Goal: Transaction & Acquisition: Subscribe to service/newsletter

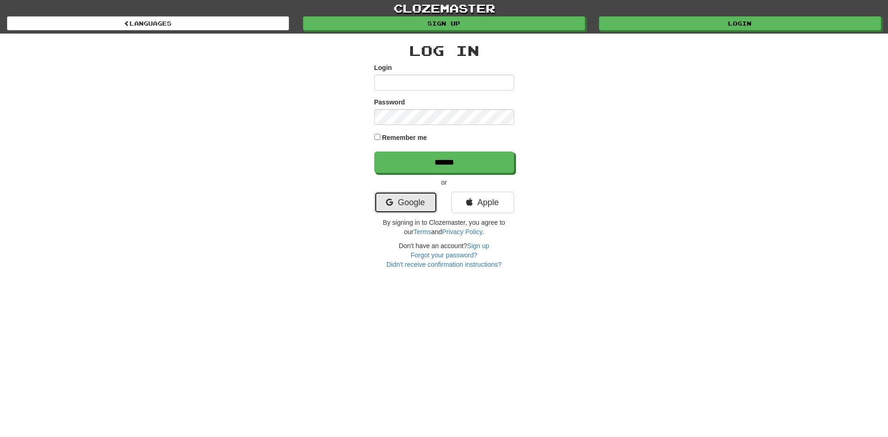
click at [405, 204] on link "Google" at bounding box center [405, 202] width 63 height 21
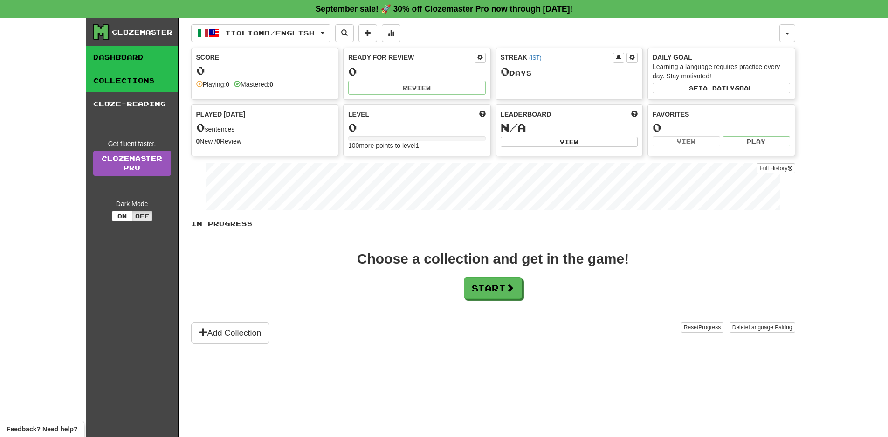
click at [134, 80] on link "Collections" at bounding box center [132, 80] width 92 height 23
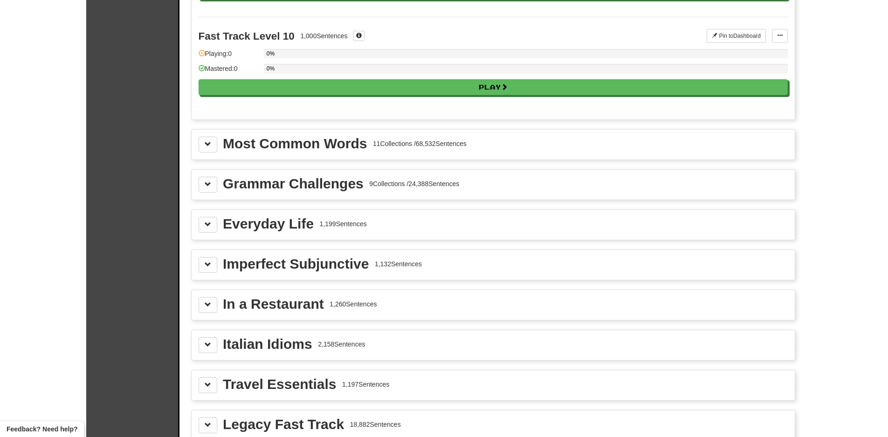
scroll to position [969, 0]
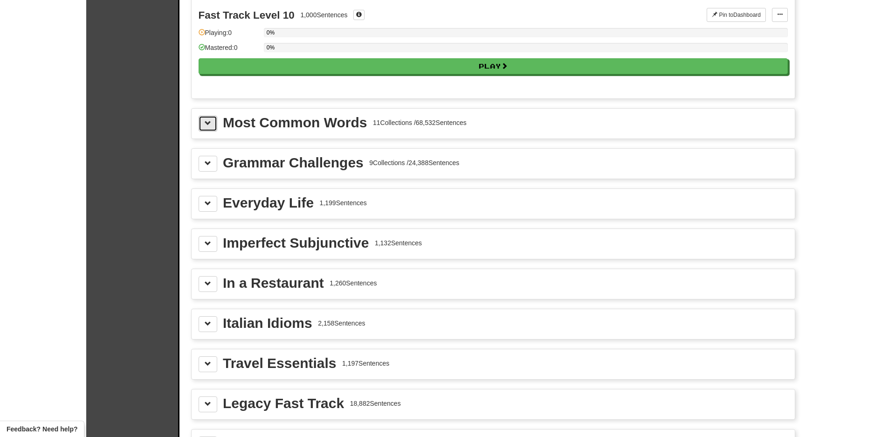
click at [206, 121] on span at bounding box center [208, 123] width 7 height 7
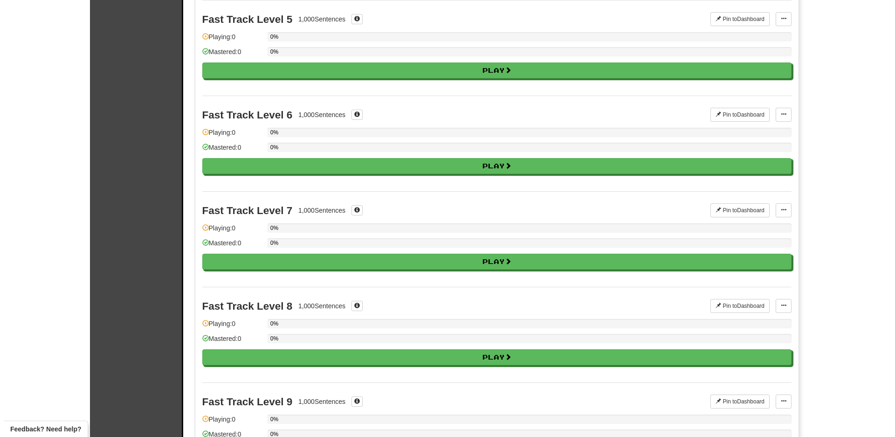
scroll to position [0, 0]
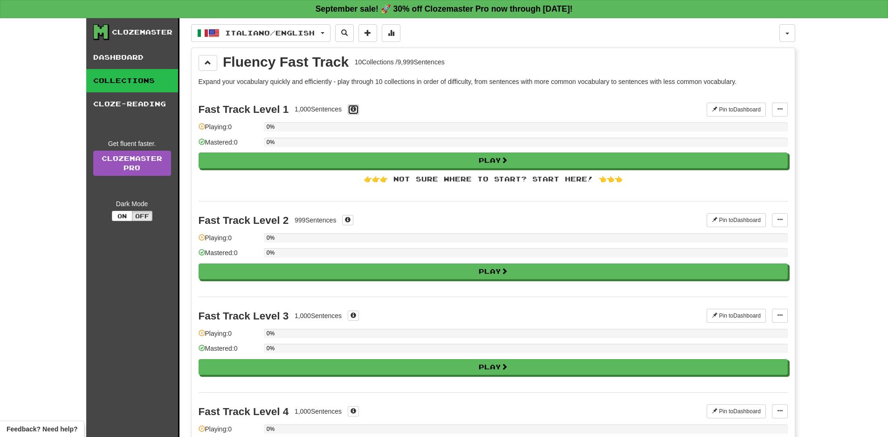
click at [355, 110] on span at bounding box center [353, 109] width 6 height 6
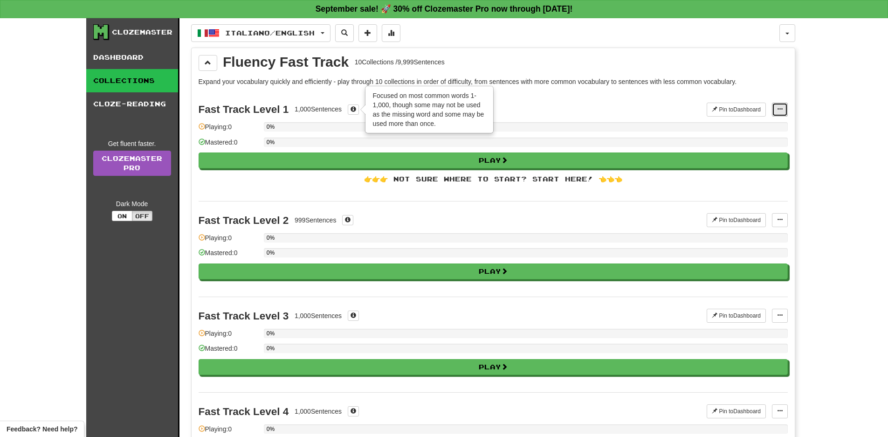
click at [775, 111] on button at bounding box center [780, 110] width 16 height 14
click at [772, 77] on p "Expand your vocabulary quickly and efficiently - play through 10 collections in…" at bounding box center [493, 81] width 589 height 9
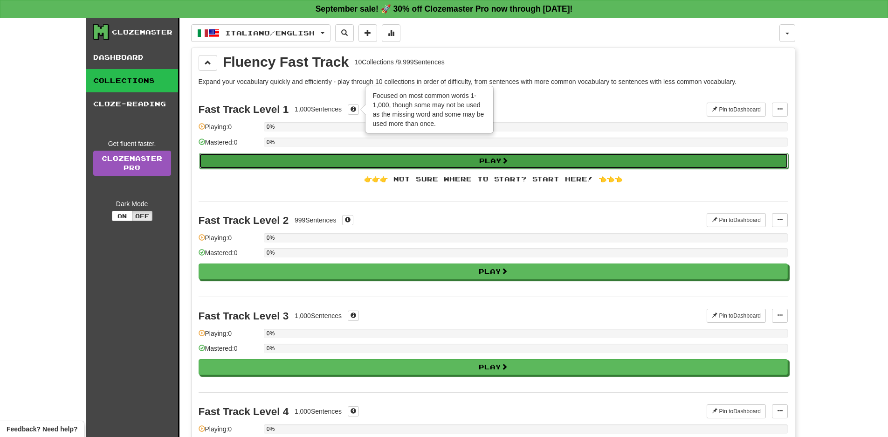
click at [506, 163] on span at bounding box center [504, 160] width 7 height 7
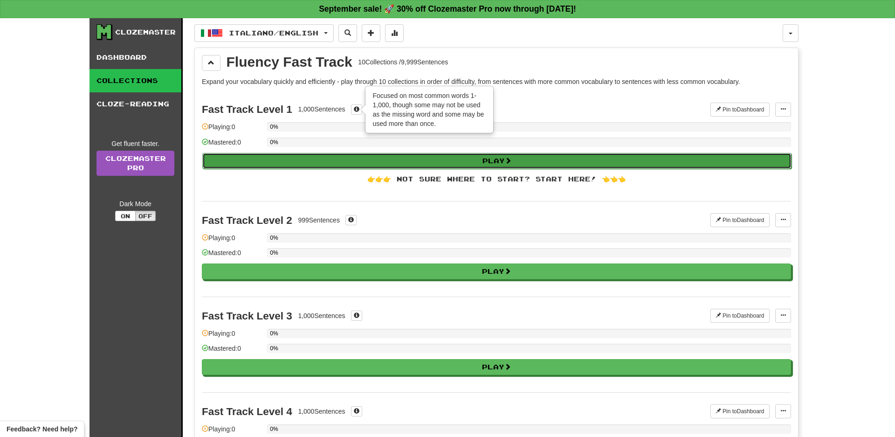
select select "**"
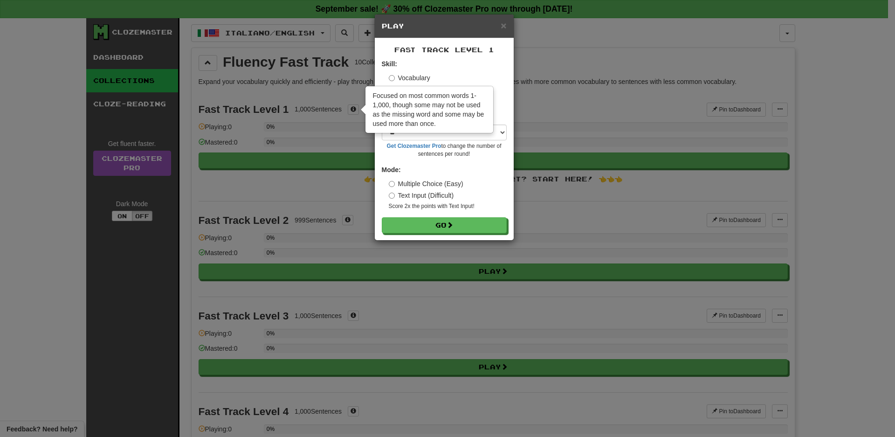
click at [634, 32] on div "× Play Fast Track Level 1 Skill: Vocabulary Listening Speaking Sentences per ro…" at bounding box center [447, 218] width 895 height 437
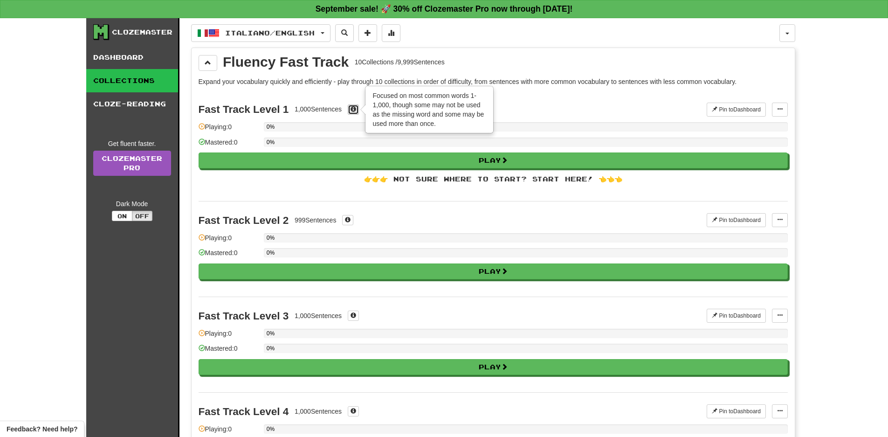
click at [355, 112] on span at bounding box center [353, 109] width 6 height 6
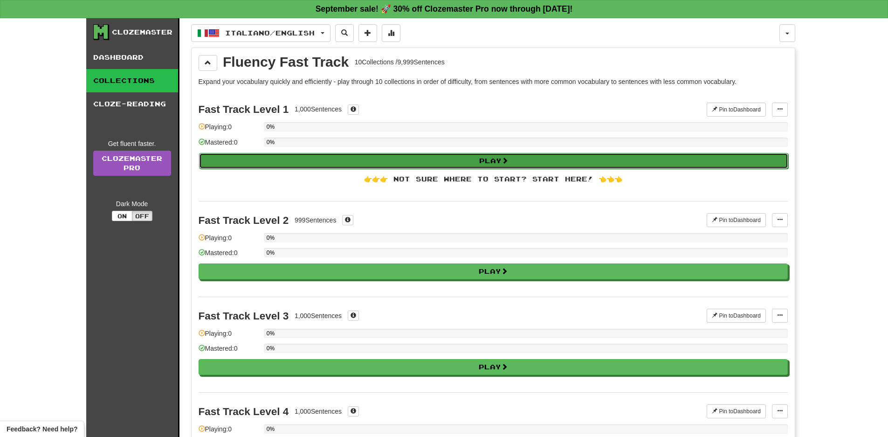
click at [494, 162] on button "Play" at bounding box center [493, 161] width 589 height 16
select select "**"
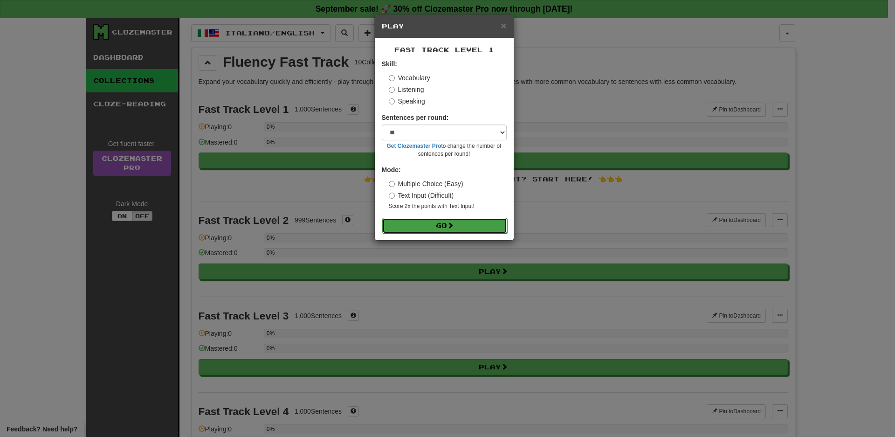
click at [454, 219] on button "Go" at bounding box center [444, 226] width 125 height 16
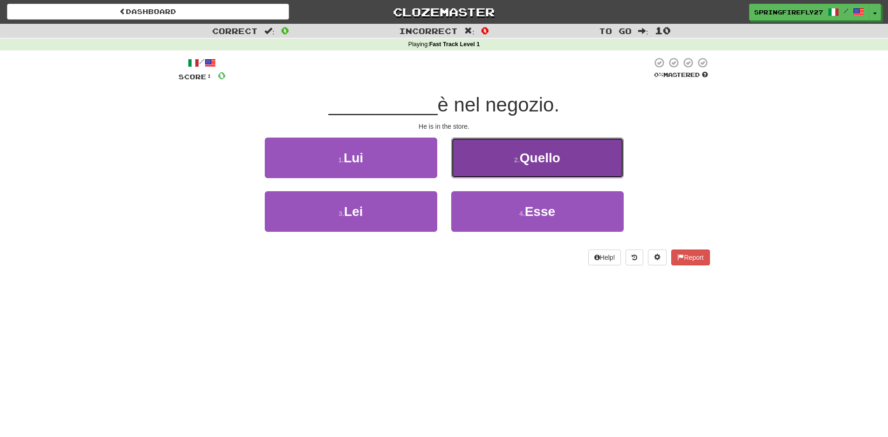
click at [538, 158] on span "Quello" at bounding box center [540, 158] width 41 height 14
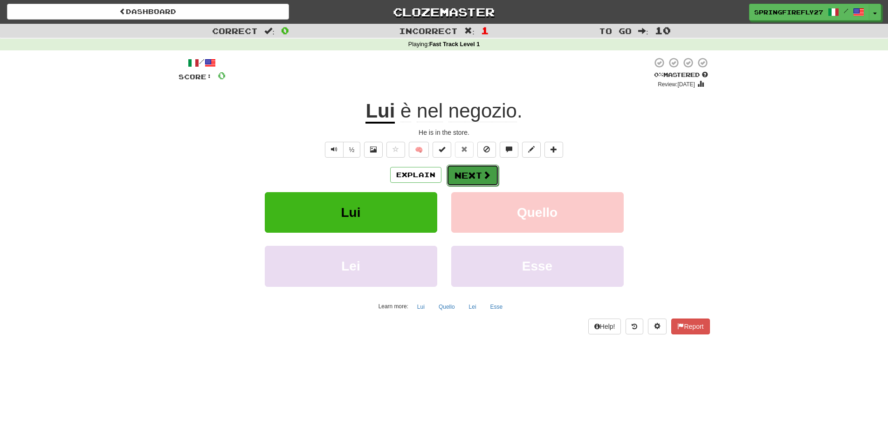
click at [480, 172] on button "Next" at bounding box center [472, 175] width 52 height 21
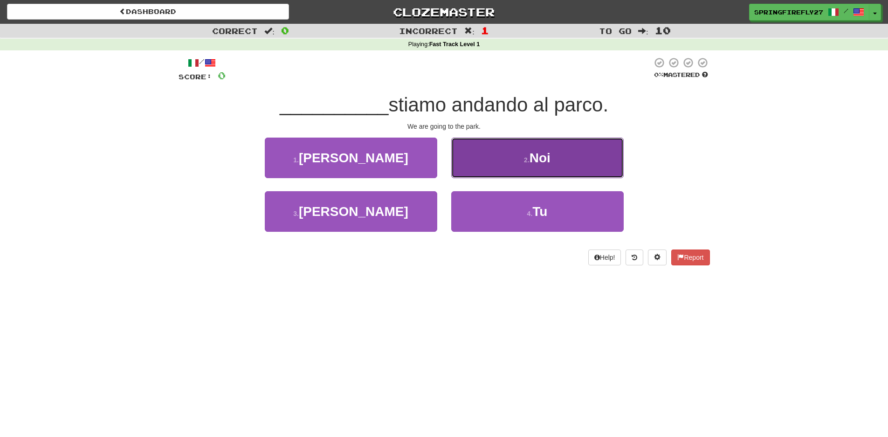
click at [535, 154] on span "Noi" at bounding box center [539, 158] width 21 height 14
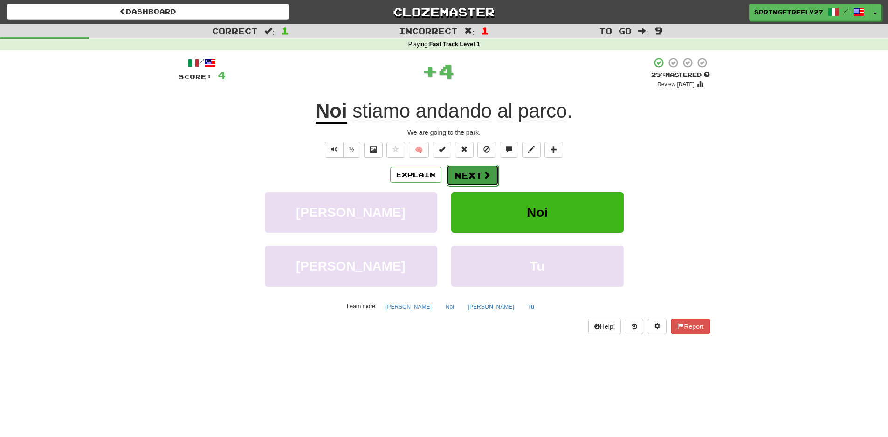
click at [474, 178] on button "Next" at bounding box center [472, 175] width 52 height 21
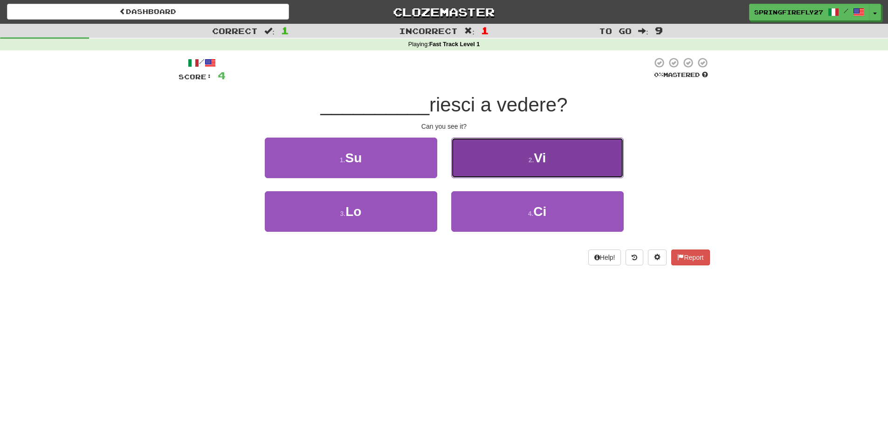
click at [530, 162] on small "2 ." at bounding box center [531, 159] width 6 height 7
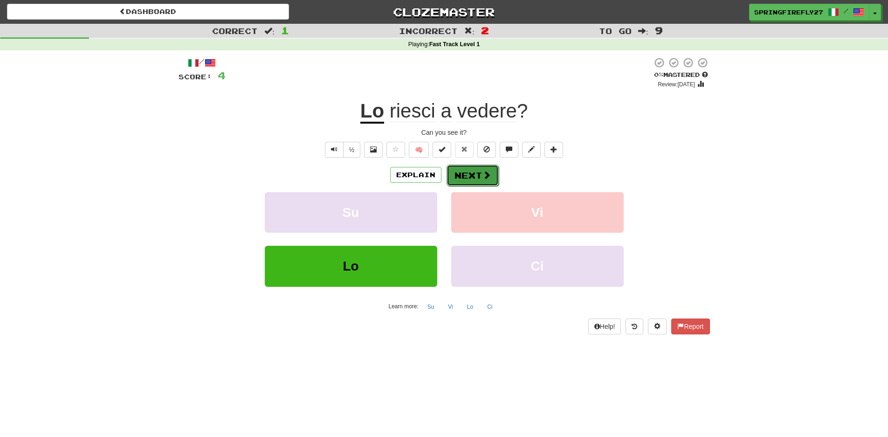
click at [476, 167] on button "Next" at bounding box center [472, 175] width 52 height 21
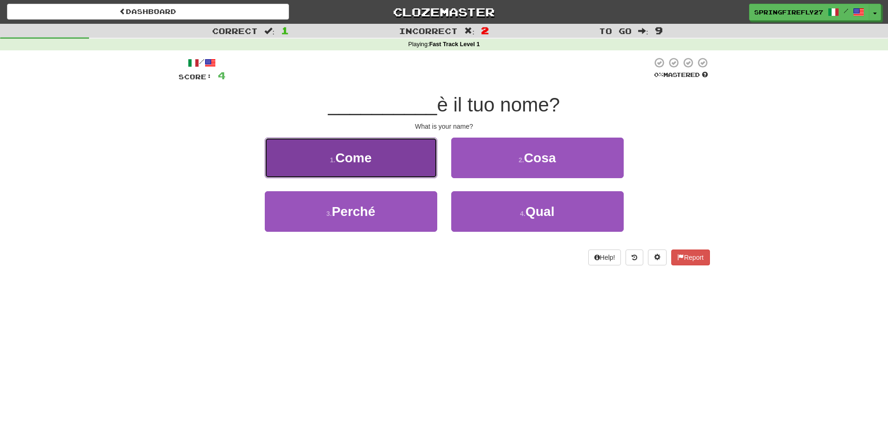
click at [365, 164] on span "Come" at bounding box center [353, 158] width 36 height 14
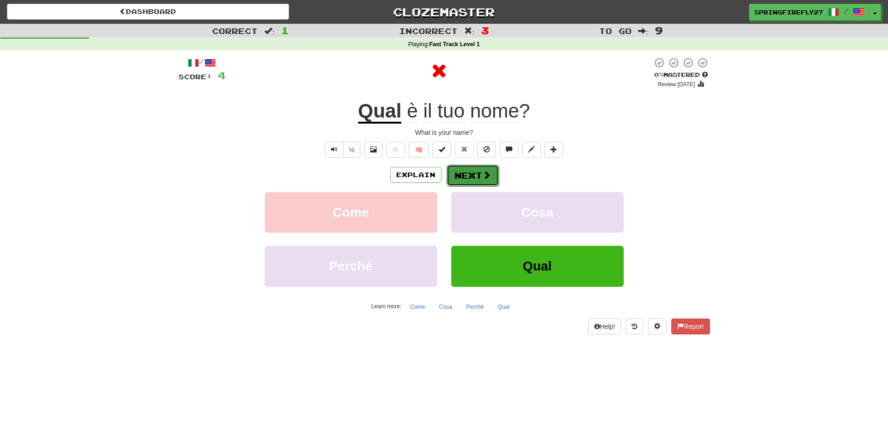
click at [471, 174] on button "Next" at bounding box center [472, 175] width 52 height 21
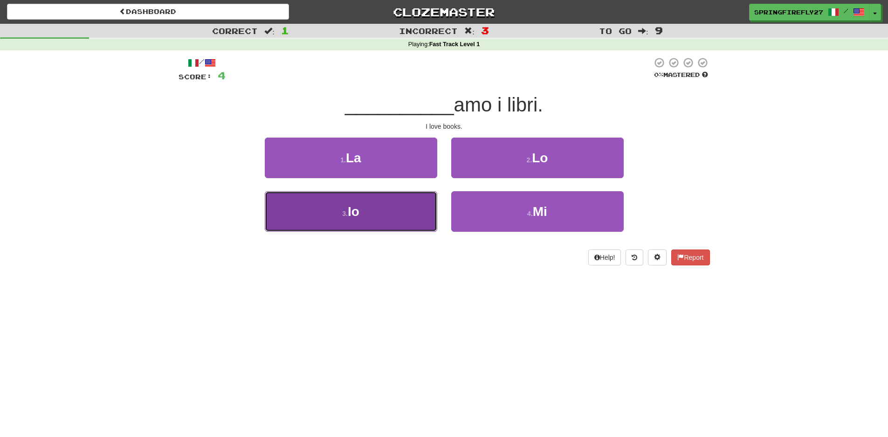
click at [371, 210] on button "3 . Io" at bounding box center [351, 211] width 172 height 41
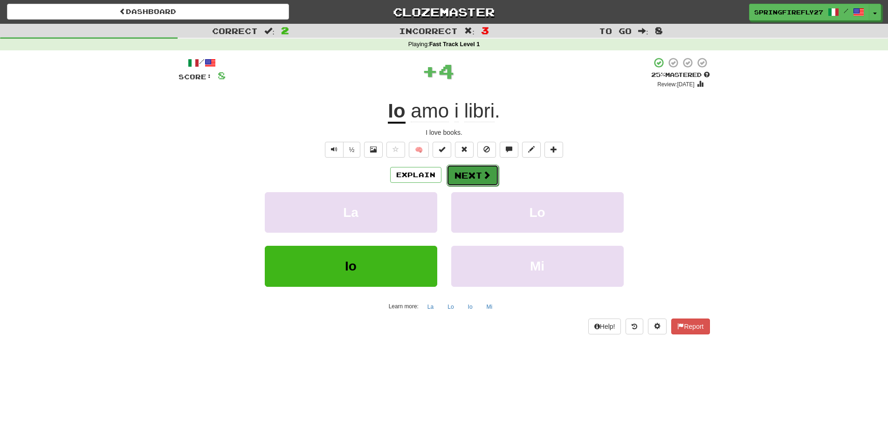
click at [480, 175] on button "Next" at bounding box center [472, 175] width 52 height 21
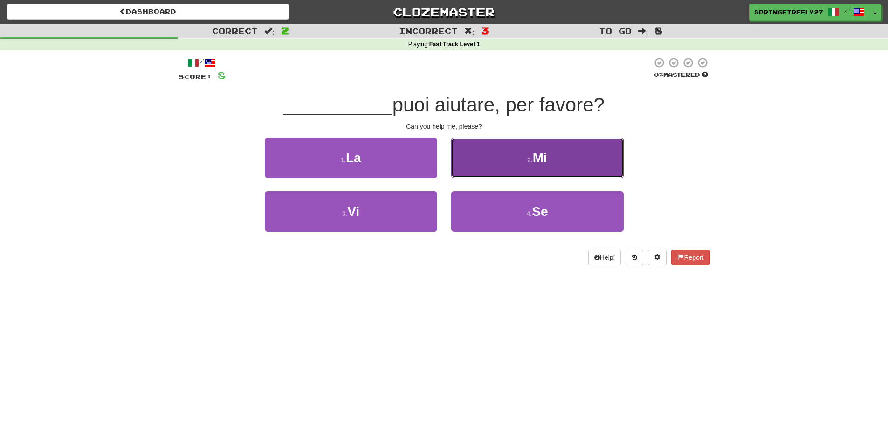
click at [530, 158] on small "2 ." at bounding box center [530, 159] width 6 height 7
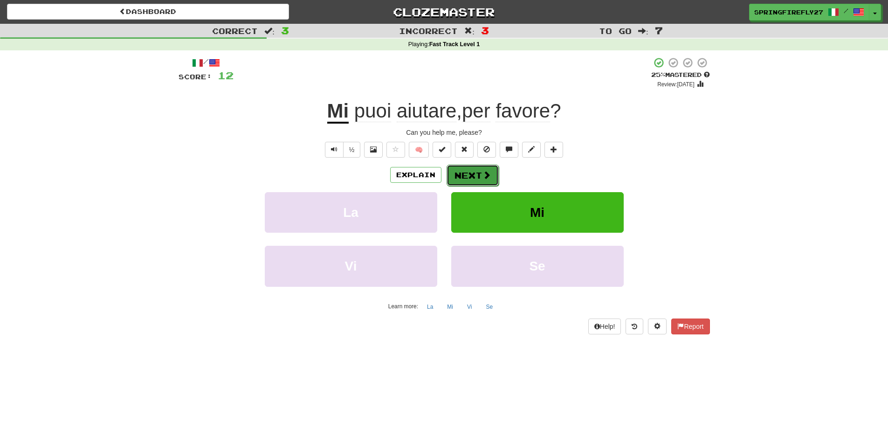
click at [472, 171] on button "Next" at bounding box center [472, 175] width 52 height 21
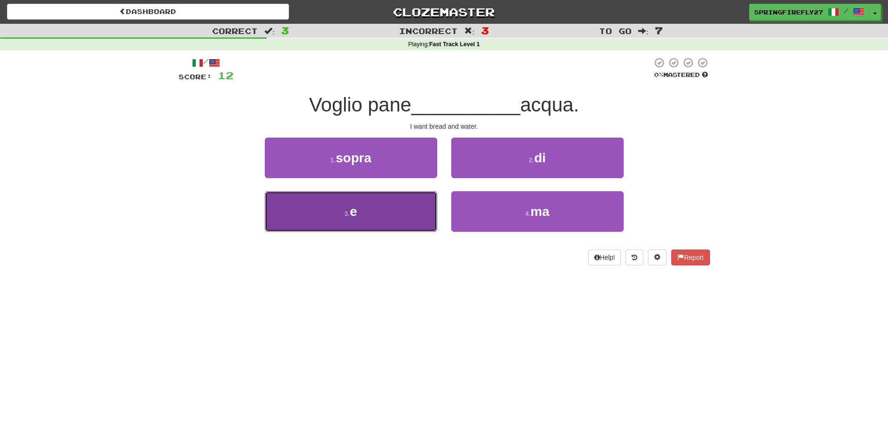
click at [377, 214] on button "3 . e" at bounding box center [351, 211] width 172 height 41
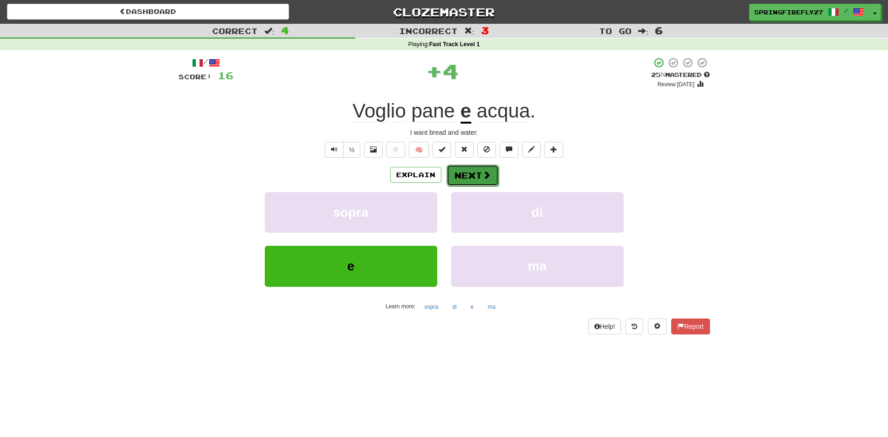
click at [467, 171] on button "Next" at bounding box center [472, 175] width 52 height 21
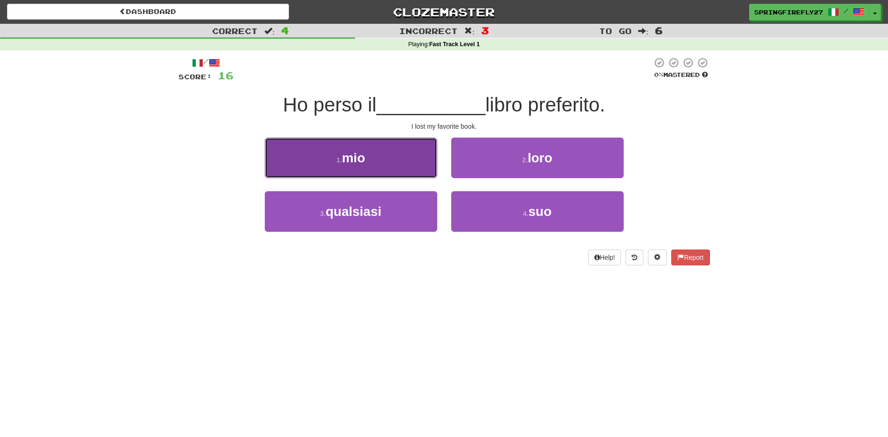
click at [370, 162] on button "1 . mio" at bounding box center [351, 157] width 172 height 41
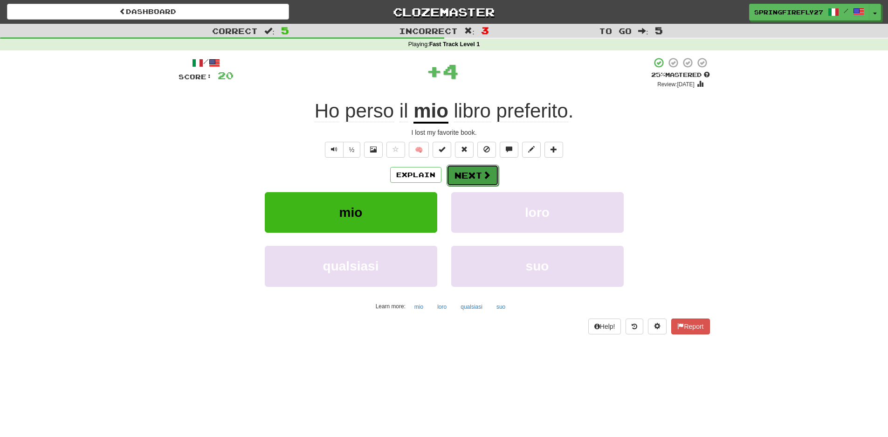
click at [467, 173] on button "Next" at bounding box center [472, 175] width 52 height 21
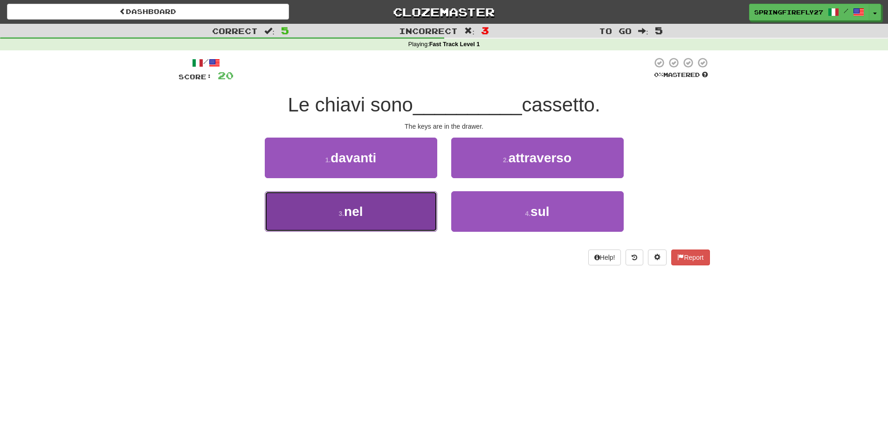
click at [383, 210] on button "3 . nel" at bounding box center [351, 211] width 172 height 41
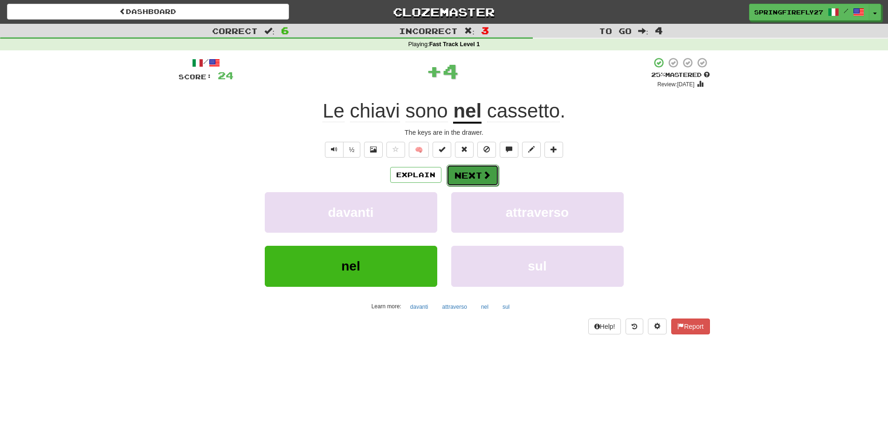
click at [466, 179] on button "Next" at bounding box center [472, 175] width 52 height 21
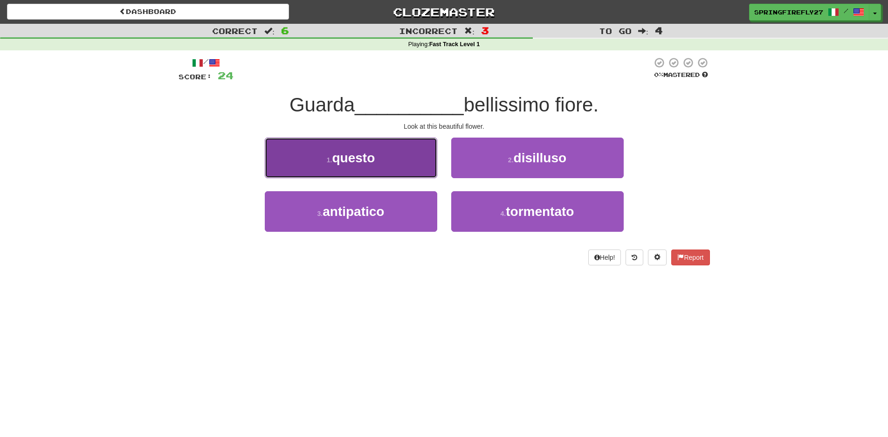
click at [357, 160] on span "questo" at bounding box center [353, 158] width 43 height 14
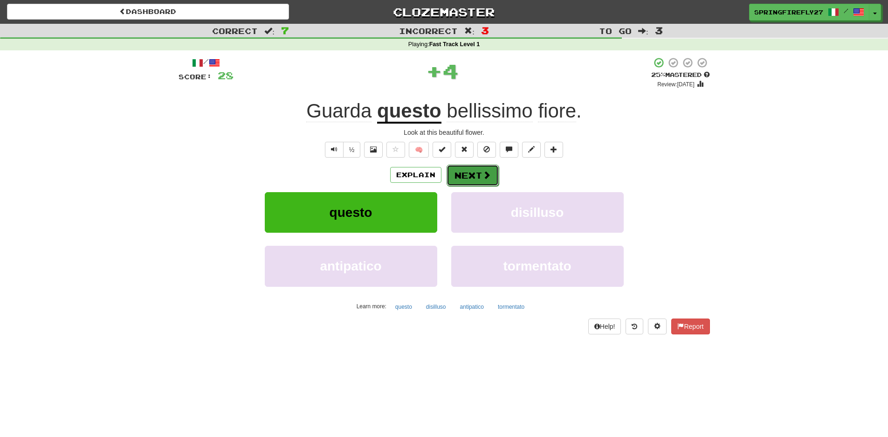
click at [468, 177] on button "Next" at bounding box center [472, 175] width 52 height 21
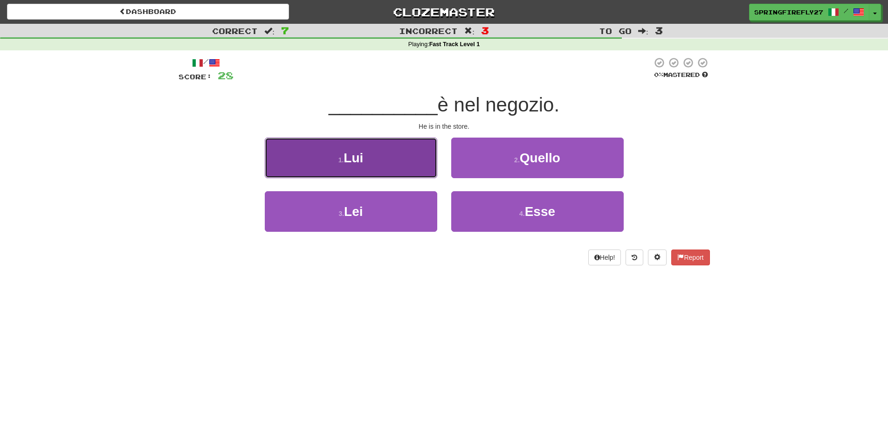
click at [388, 151] on button "1 . Lui" at bounding box center [351, 157] width 172 height 41
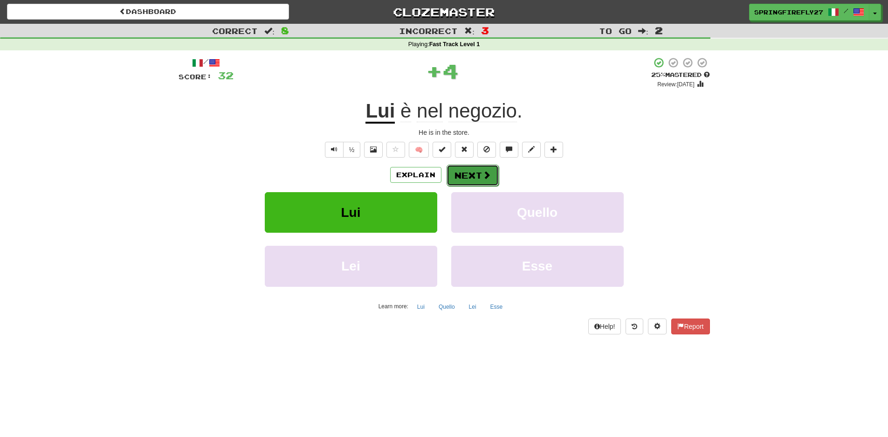
click at [456, 171] on button "Next" at bounding box center [472, 175] width 52 height 21
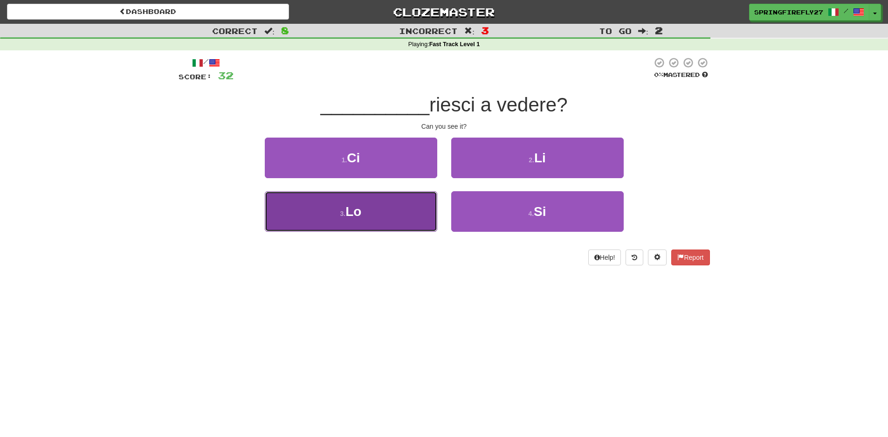
click at [348, 217] on span "Lo" at bounding box center [353, 211] width 16 height 14
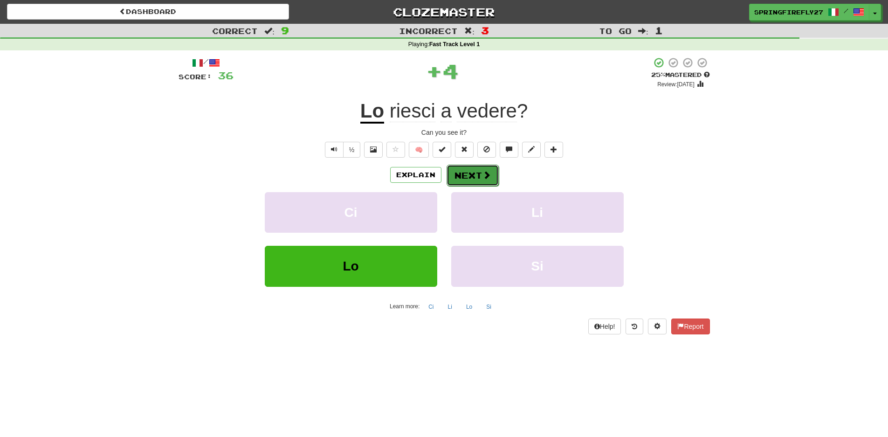
click at [479, 175] on button "Next" at bounding box center [472, 175] width 52 height 21
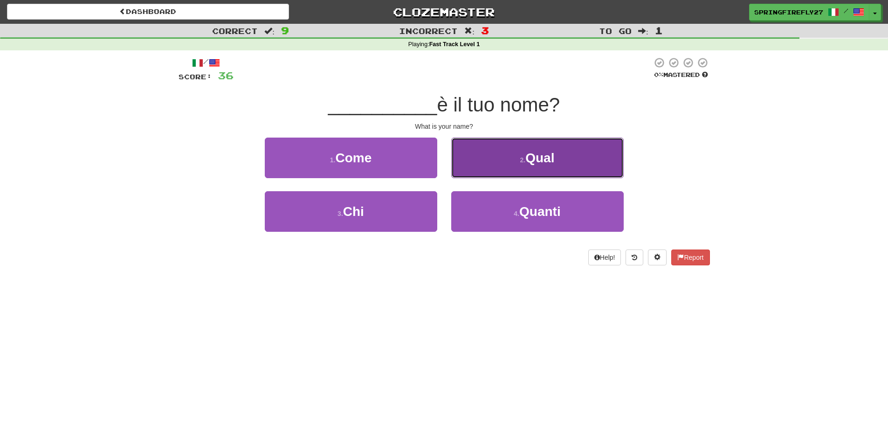
click at [527, 169] on button "2 . Qual" at bounding box center [537, 157] width 172 height 41
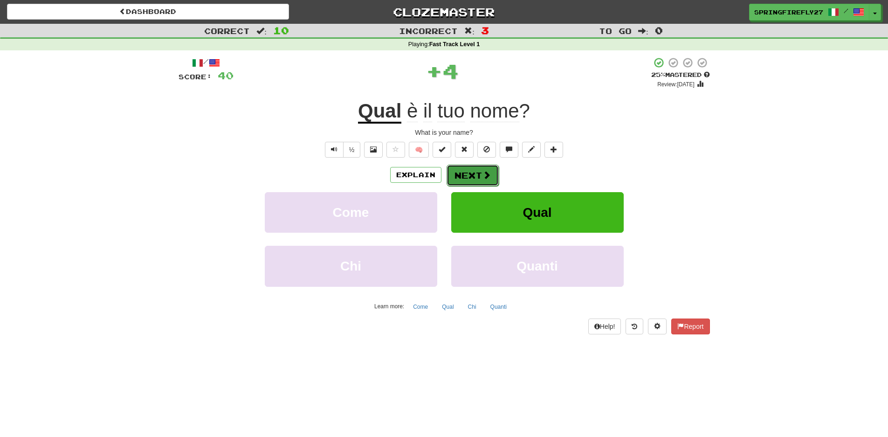
click at [476, 171] on button "Next" at bounding box center [472, 175] width 52 height 21
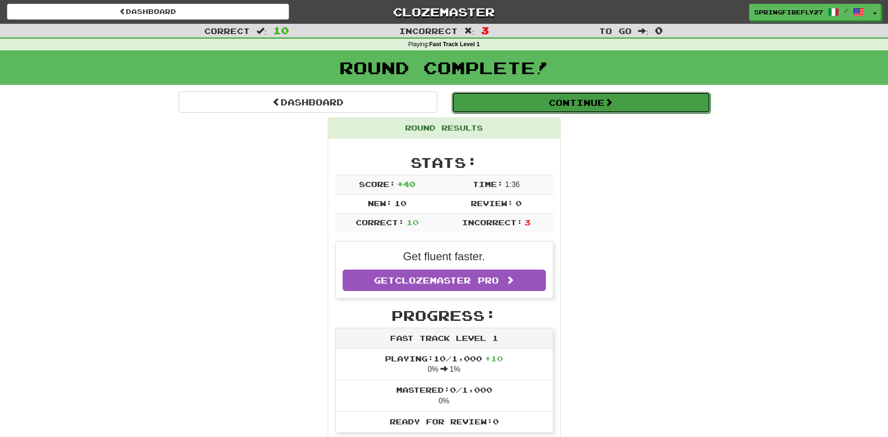
click at [603, 102] on button "Continue" at bounding box center [581, 102] width 259 height 21
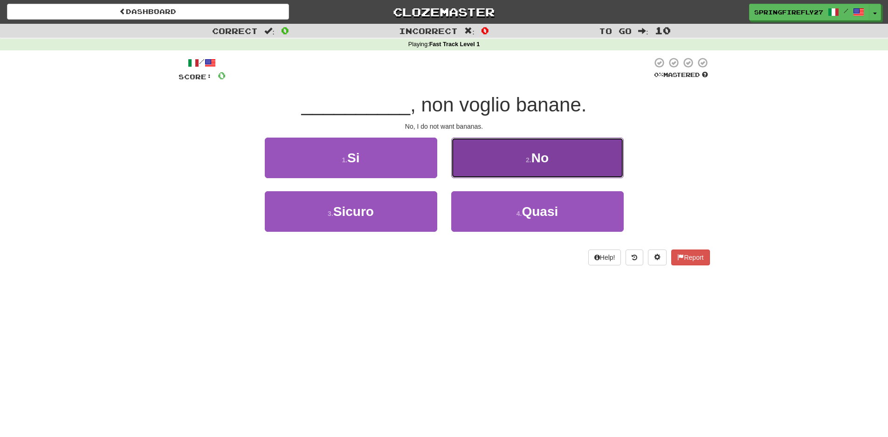
click at [545, 155] on span "No" at bounding box center [539, 158] width 17 height 14
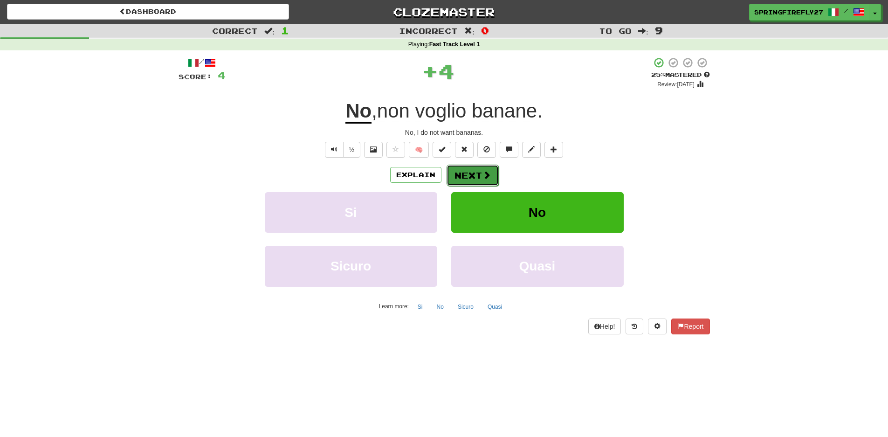
click at [464, 171] on button "Next" at bounding box center [472, 175] width 52 height 21
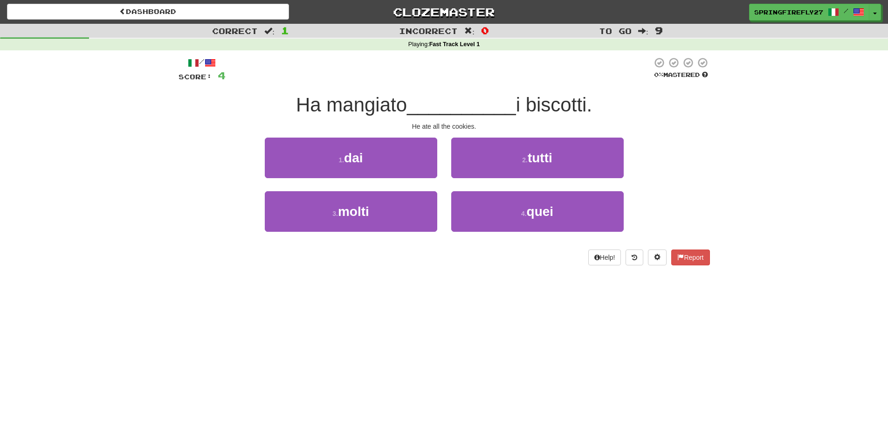
click at [472, 102] on span "__________" at bounding box center [461, 105] width 109 height 22
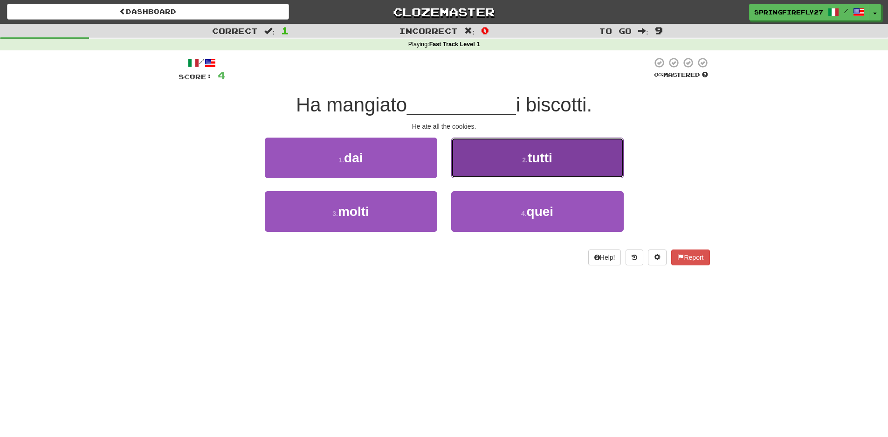
click at [542, 158] on span "tutti" at bounding box center [540, 158] width 25 height 14
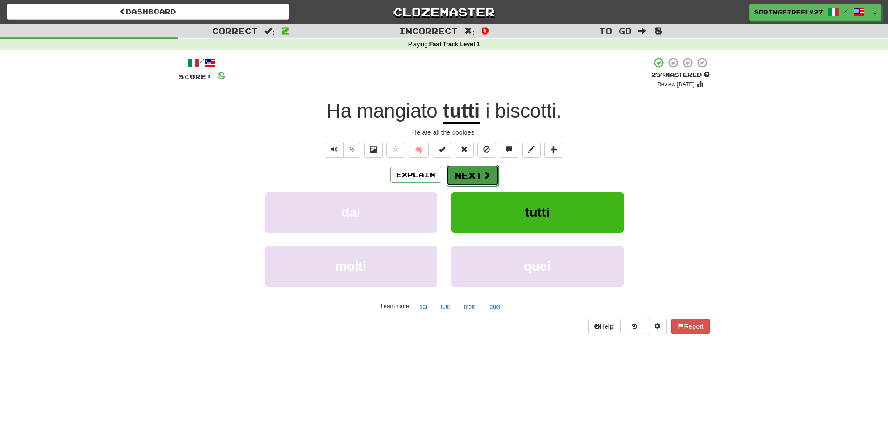
click at [486, 167] on button "Next" at bounding box center [472, 175] width 52 height 21
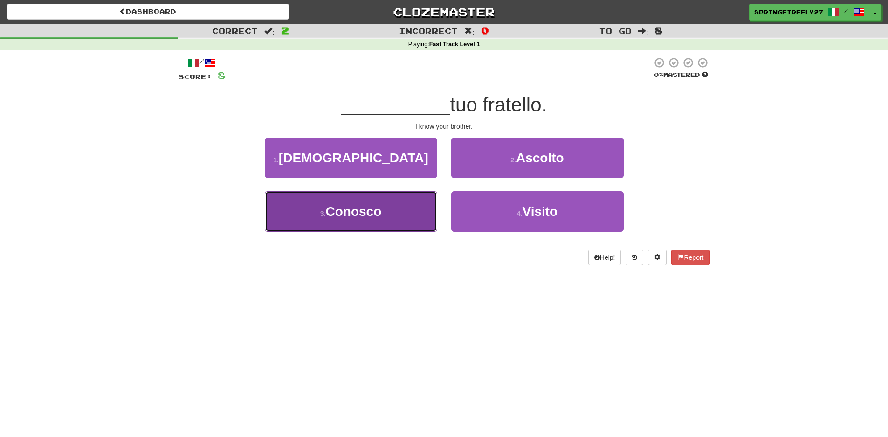
click at [379, 209] on span "Conosco" at bounding box center [353, 211] width 56 height 14
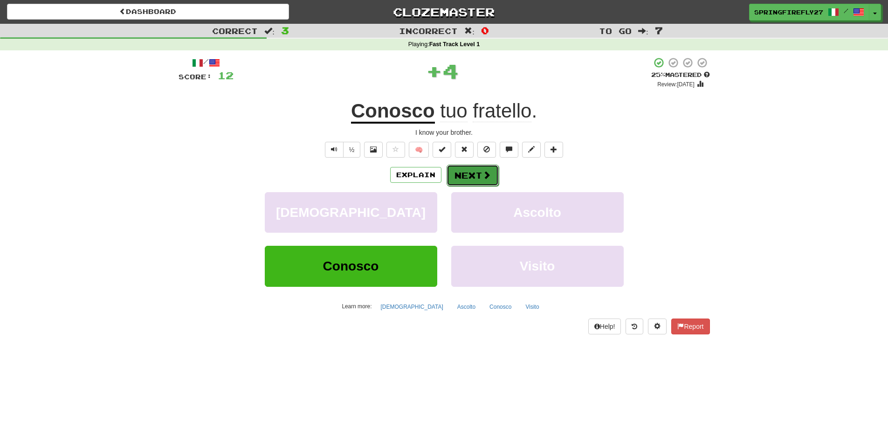
click at [470, 177] on button "Next" at bounding box center [472, 175] width 52 height 21
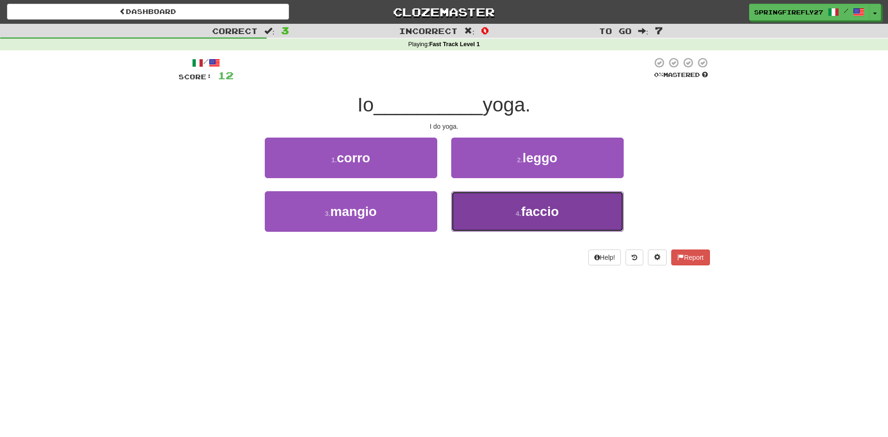
click at [530, 210] on span "faccio" at bounding box center [540, 211] width 38 height 14
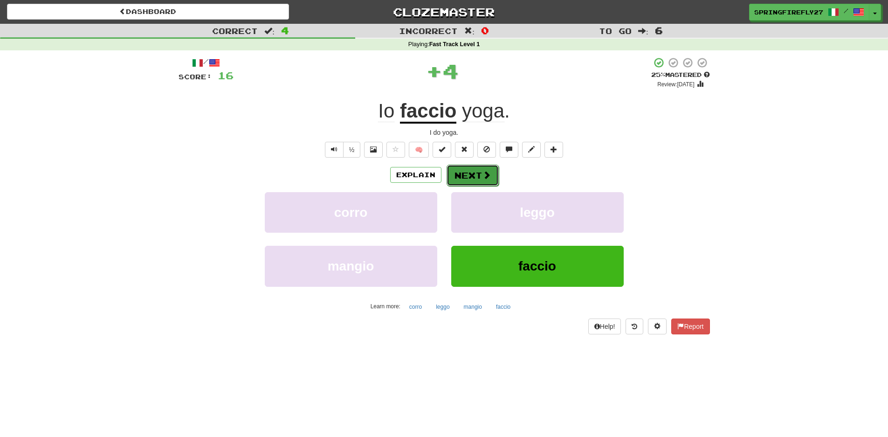
click at [482, 173] on span at bounding box center [486, 175] width 8 height 8
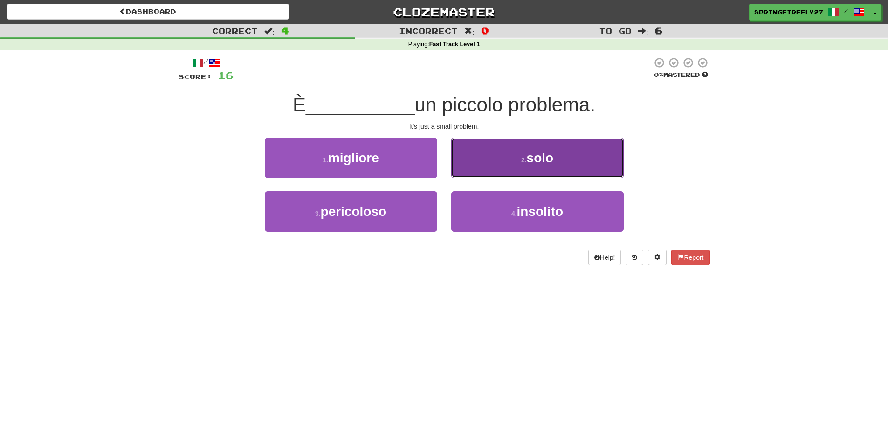
click at [536, 158] on span "solo" at bounding box center [540, 158] width 27 height 14
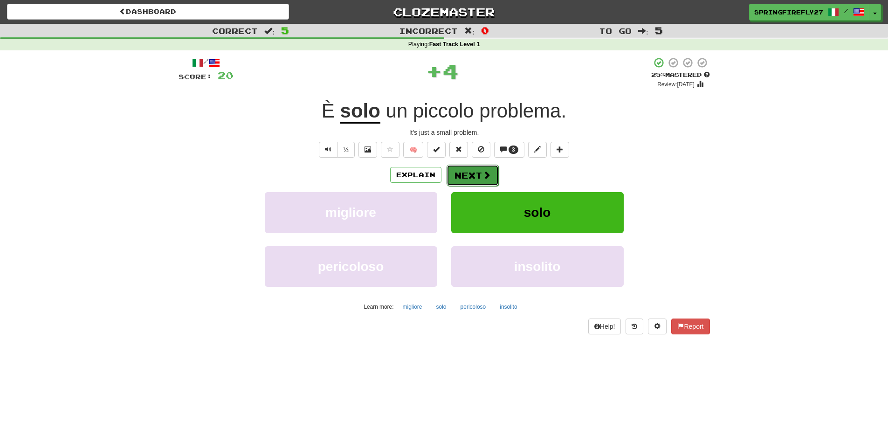
click at [480, 171] on button "Next" at bounding box center [472, 175] width 52 height 21
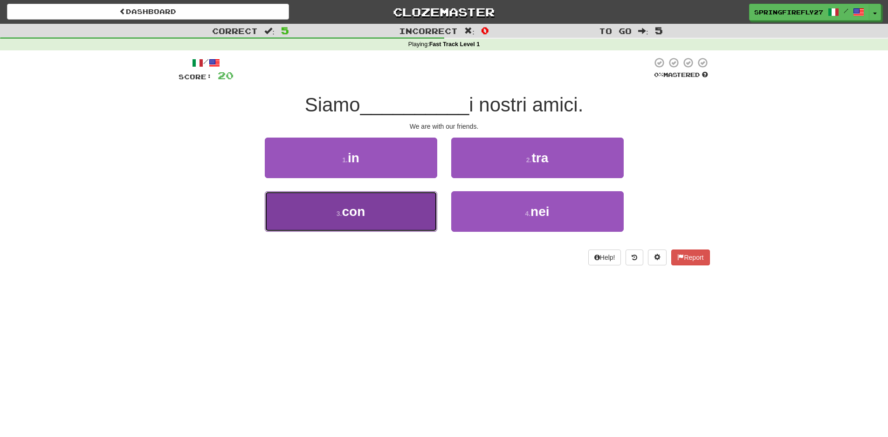
click at [346, 212] on span "con" at bounding box center [353, 211] width 23 height 14
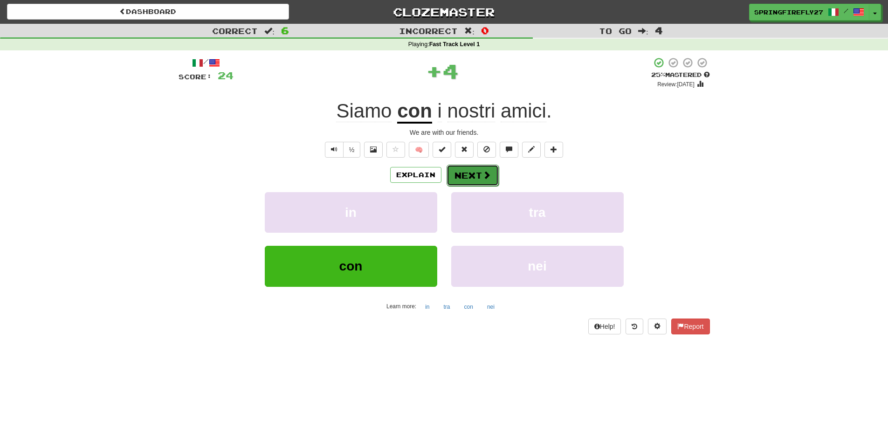
click at [467, 174] on button "Next" at bounding box center [472, 175] width 52 height 21
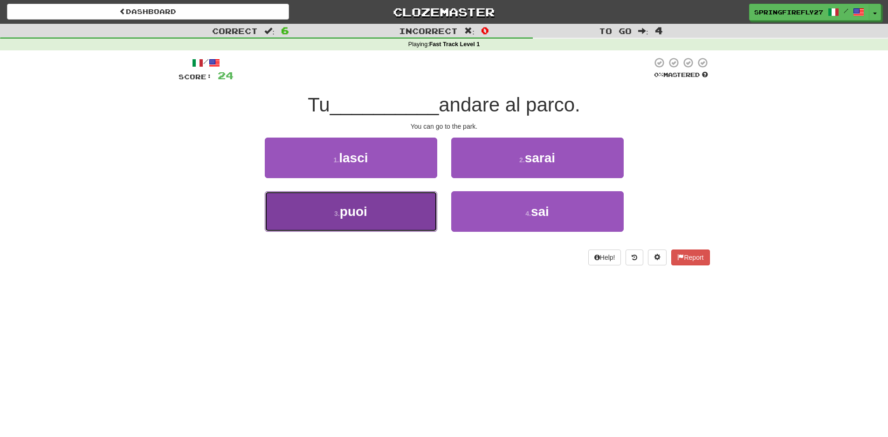
click at [366, 211] on span "puoi" at bounding box center [353, 211] width 27 height 14
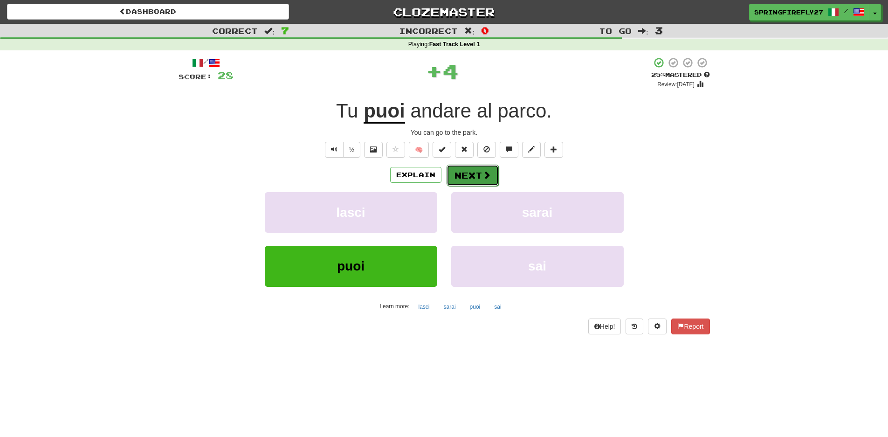
click at [473, 170] on button "Next" at bounding box center [472, 175] width 52 height 21
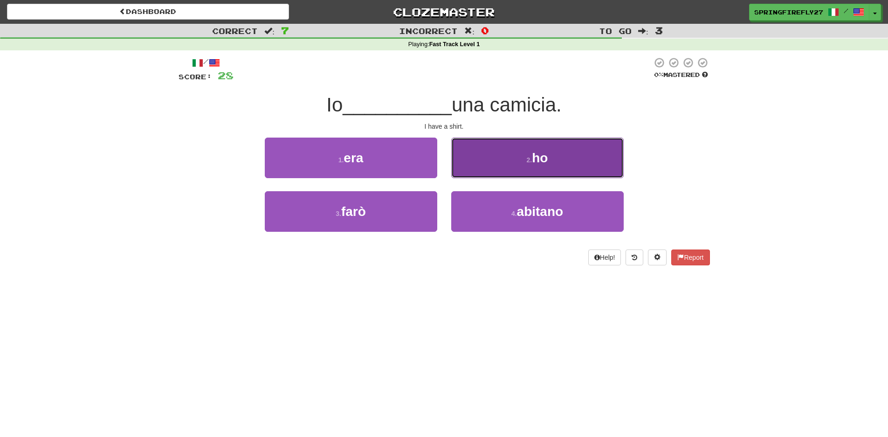
click at [529, 164] on button "2 . ho" at bounding box center [537, 157] width 172 height 41
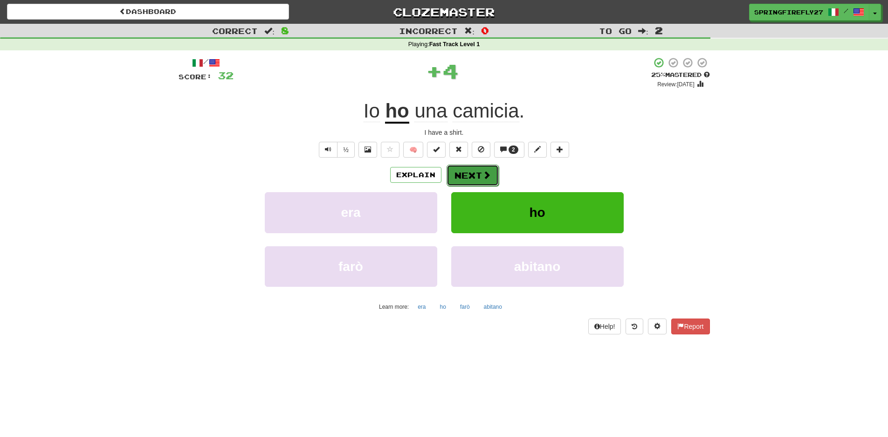
click at [471, 178] on button "Next" at bounding box center [472, 175] width 52 height 21
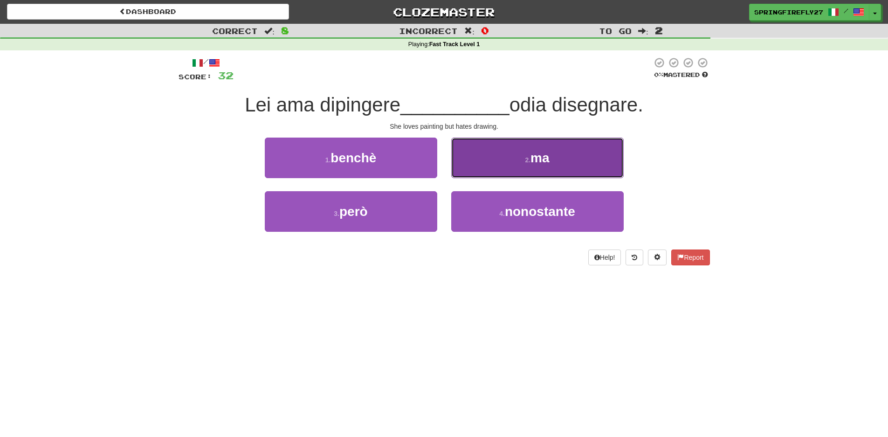
click at [534, 160] on span "ma" at bounding box center [539, 158] width 19 height 14
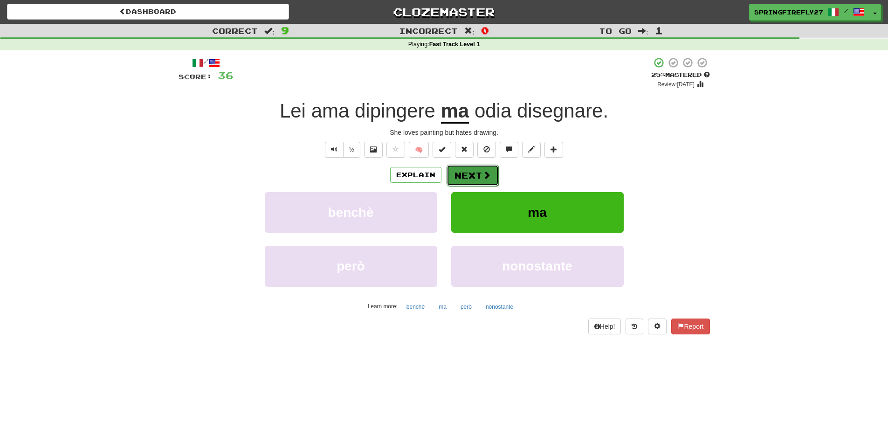
click at [464, 174] on button "Next" at bounding box center [472, 175] width 52 height 21
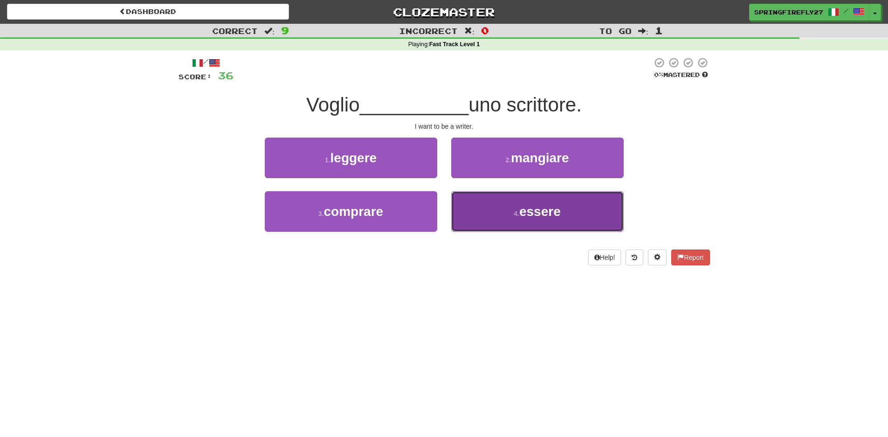
click at [538, 204] on span "essere" at bounding box center [539, 211] width 41 height 14
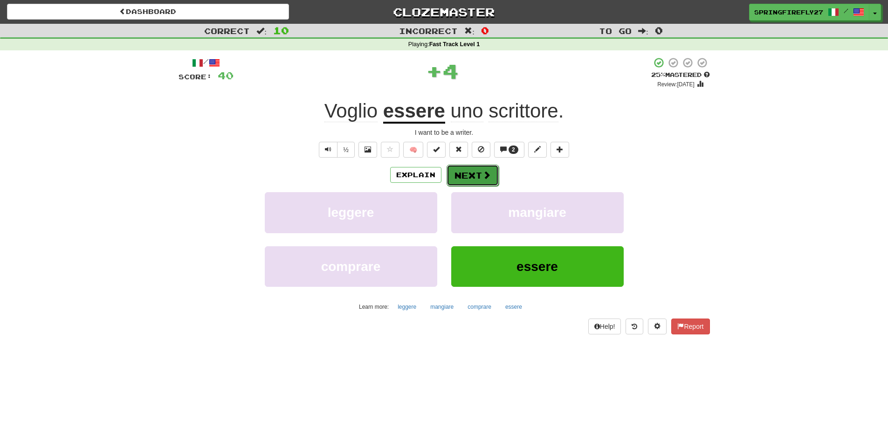
click at [471, 172] on button "Next" at bounding box center [472, 175] width 52 height 21
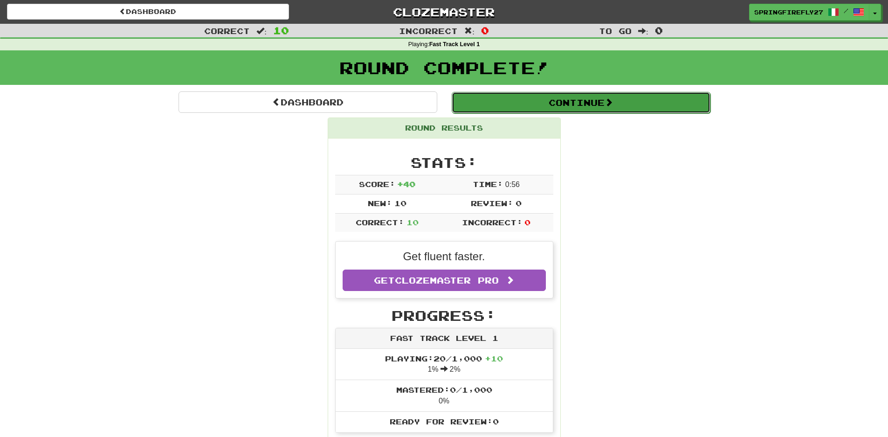
click at [600, 103] on button "Continue" at bounding box center [581, 102] width 259 height 21
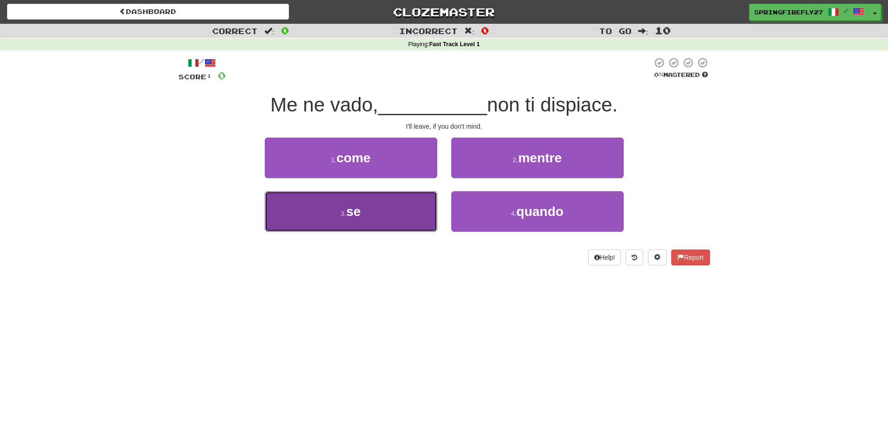
click at [362, 215] on button "3 . se" at bounding box center [351, 211] width 172 height 41
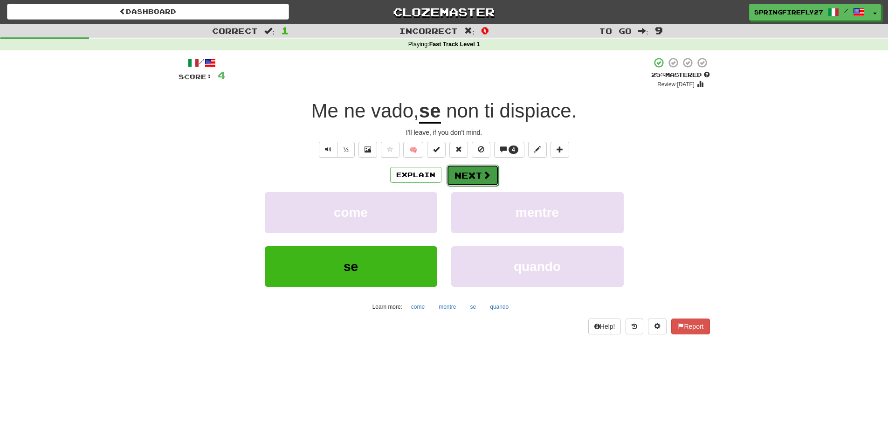
click at [477, 176] on button "Next" at bounding box center [472, 175] width 52 height 21
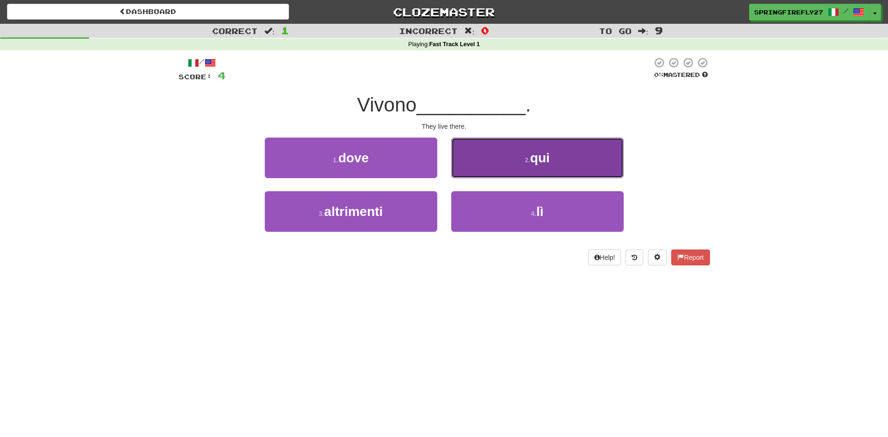
click at [518, 167] on button "2 . qui" at bounding box center [537, 157] width 172 height 41
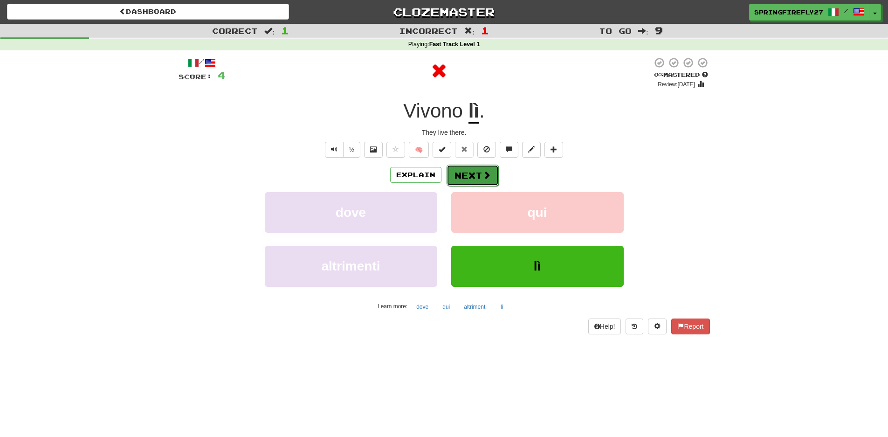
click at [482, 171] on span at bounding box center [486, 175] width 8 height 8
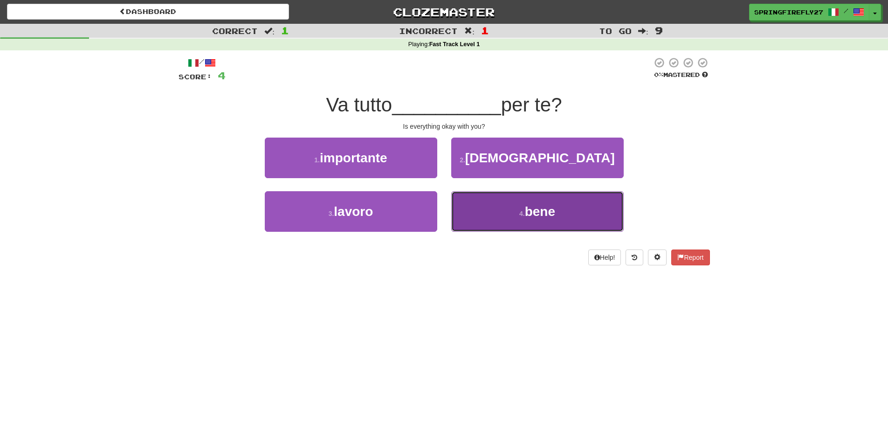
click at [543, 212] on span "bene" at bounding box center [540, 211] width 30 height 14
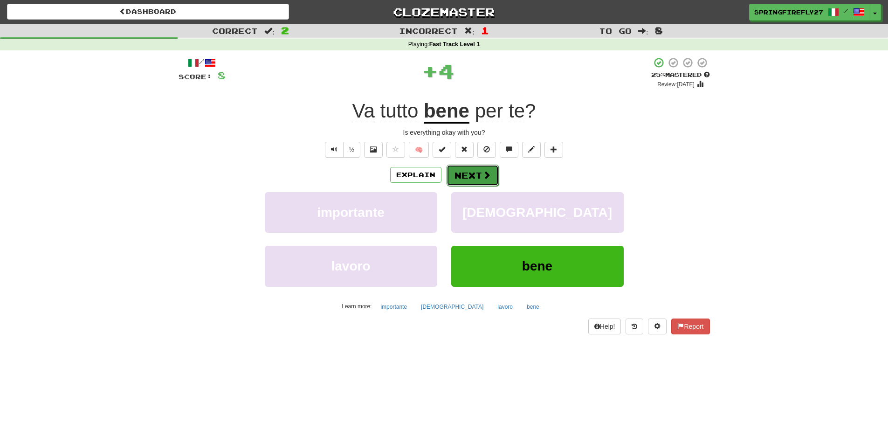
click at [471, 173] on button "Next" at bounding box center [472, 175] width 52 height 21
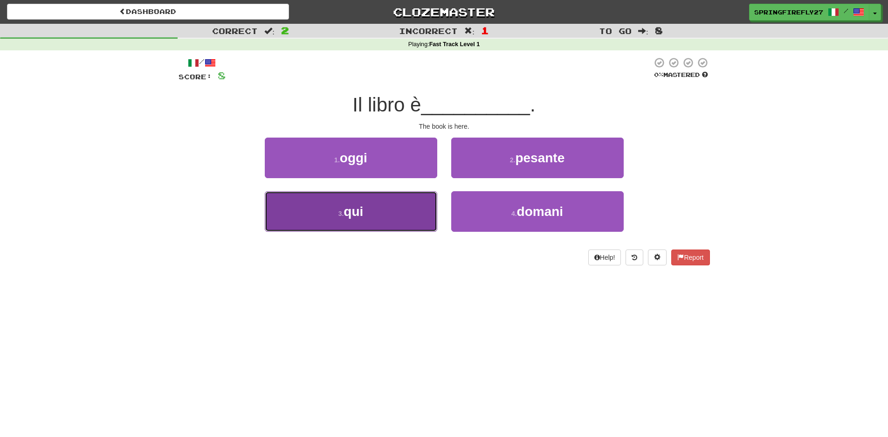
click at [362, 215] on span "qui" at bounding box center [353, 211] width 20 height 14
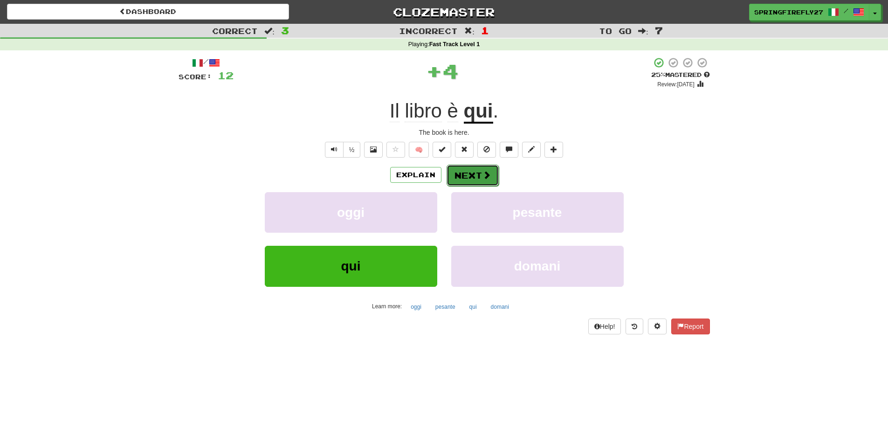
click at [474, 174] on button "Next" at bounding box center [472, 175] width 52 height 21
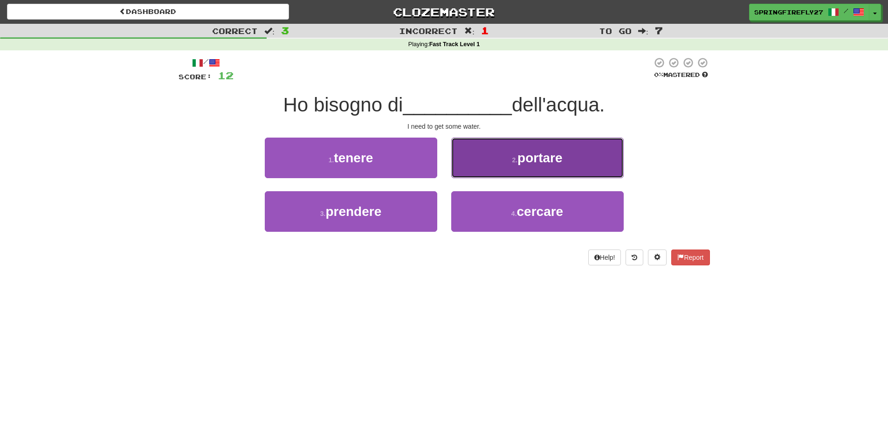
click at [524, 158] on span "portare" at bounding box center [539, 158] width 45 height 14
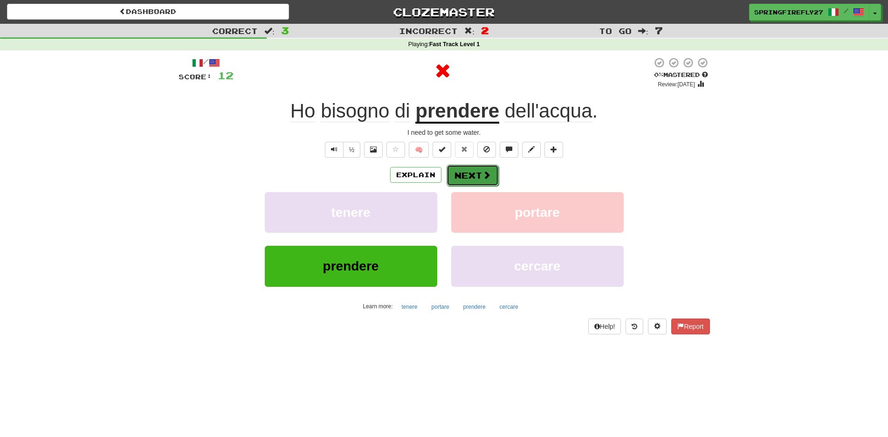
click at [473, 176] on button "Next" at bounding box center [472, 175] width 52 height 21
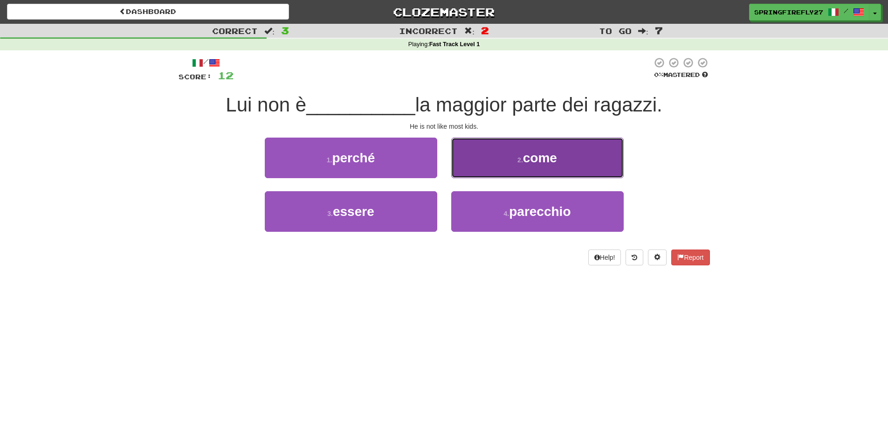
click at [541, 157] on span "come" at bounding box center [540, 158] width 34 height 14
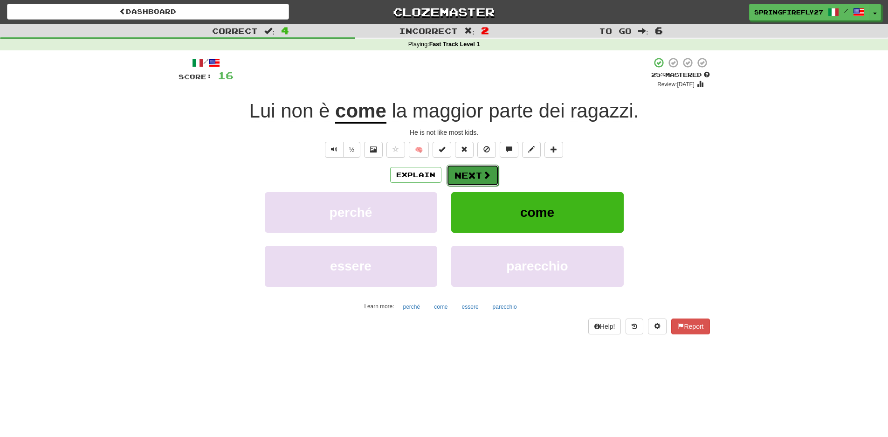
click at [476, 182] on button "Next" at bounding box center [472, 175] width 52 height 21
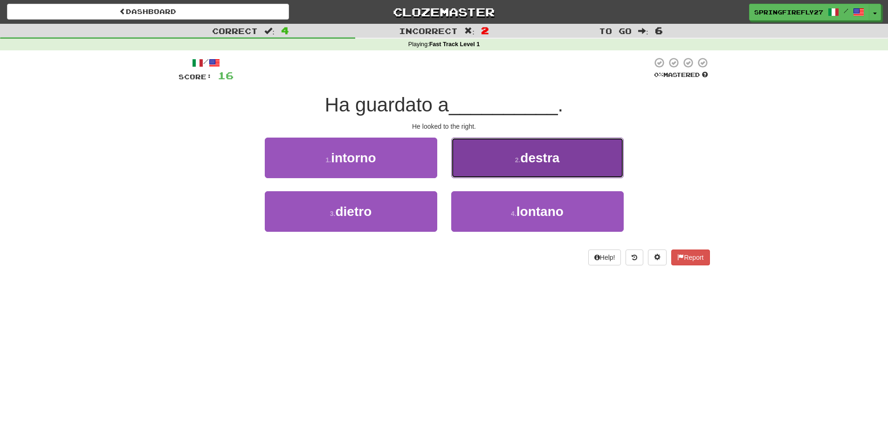
click at [547, 164] on span "destra" at bounding box center [539, 158] width 39 height 14
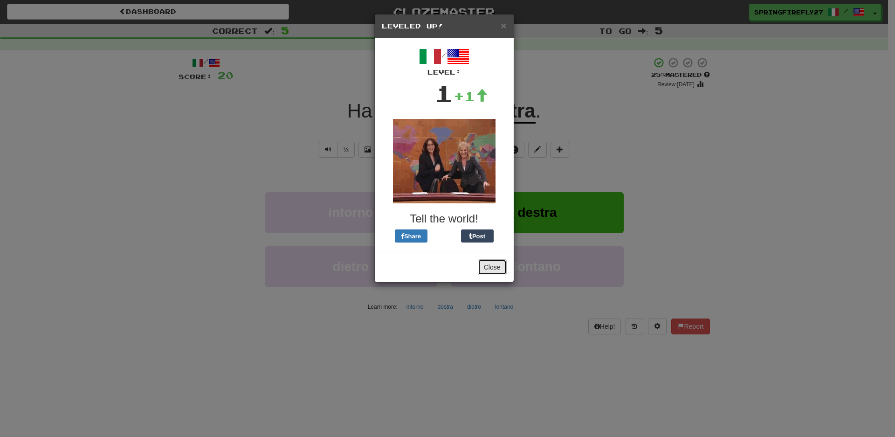
click at [490, 264] on button "Close" at bounding box center [492, 267] width 29 height 16
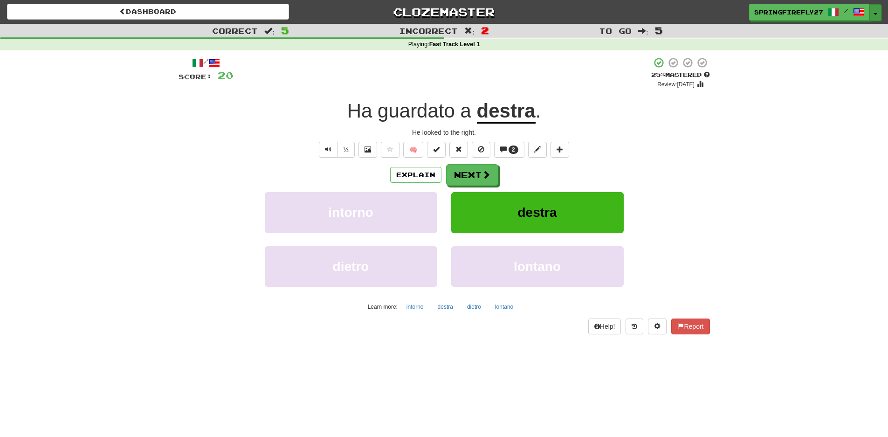
click at [875, 16] on button "Toggle Dropdown" at bounding box center [875, 12] width 12 height 17
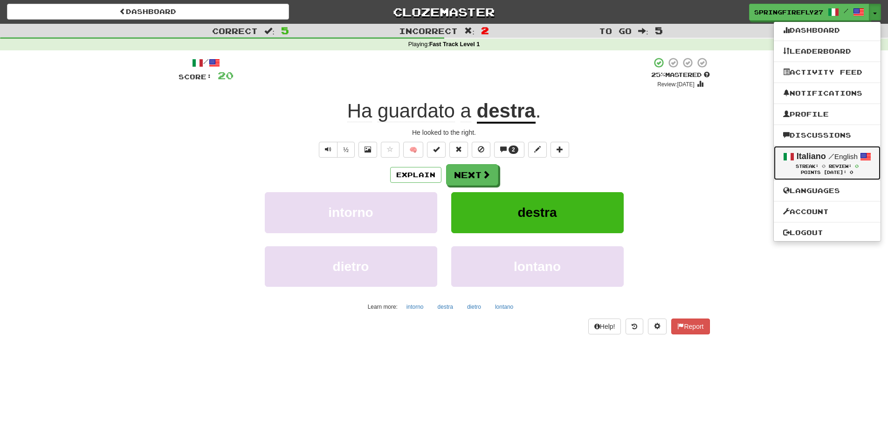
click at [855, 155] on small "/ English" at bounding box center [842, 156] width 29 height 8
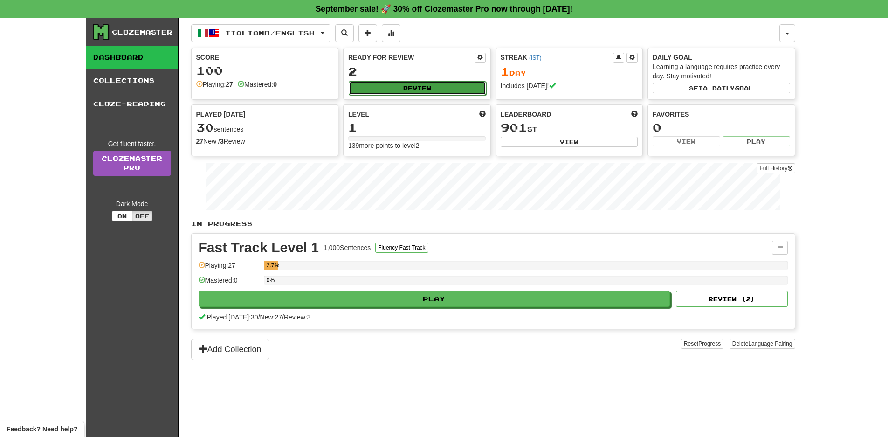
click at [414, 87] on button "Review" at bounding box center [417, 88] width 137 height 14
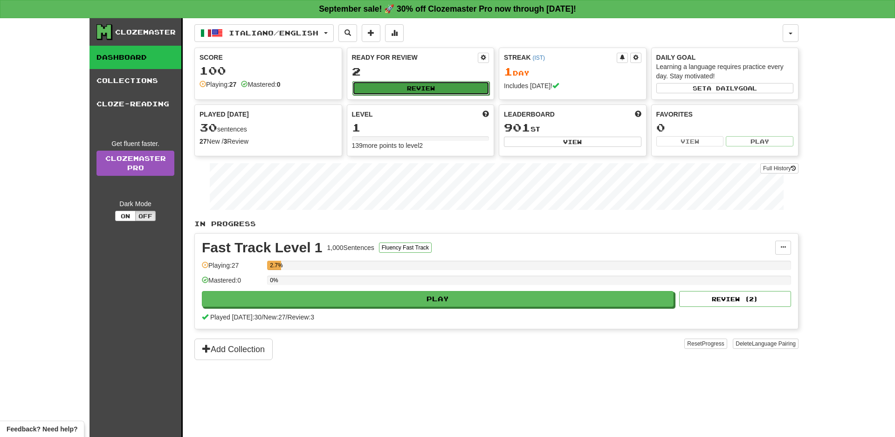
select select "**"
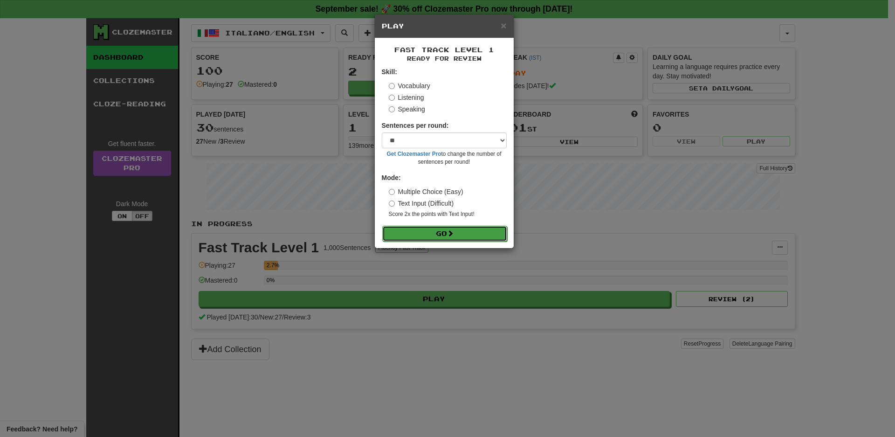
click at [447, 232] on button "Go" at bounding box center [444, 234] width 125 height 16
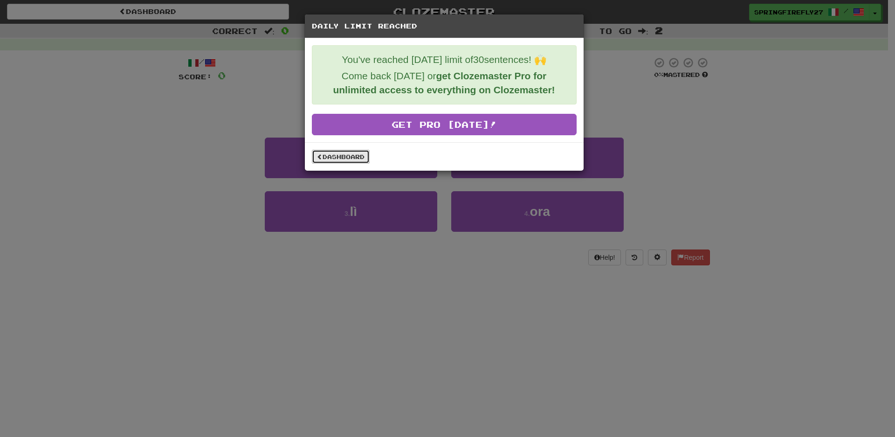
click at [355, 155] on link "Dashboard" at bounding box center [341, 157] width 58 height 14
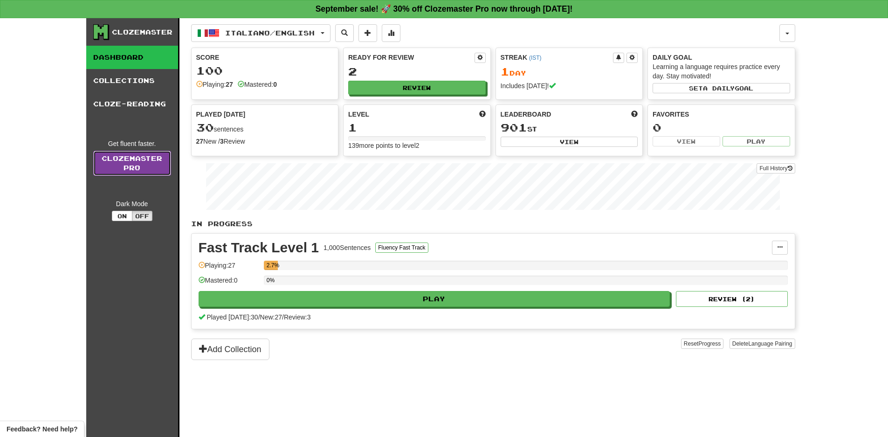
click at [147, 157] on link "Clozemaster Pro" at bounding box center [132, 163] width 78 height 25
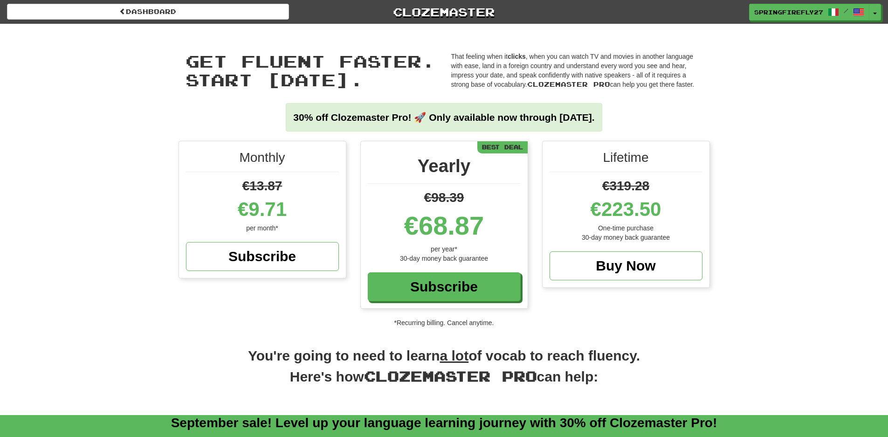
click at [730, 270] on div "Monthly €13.87 €9.71 per month* Subscribe Yearly €98.39 €68.87 per year* 30-day…" at bounding box center [444, 234] width 888 height 186
click at [441, 286] on div "Subscribe" at bounding box center [444, 287] width 153 height 29
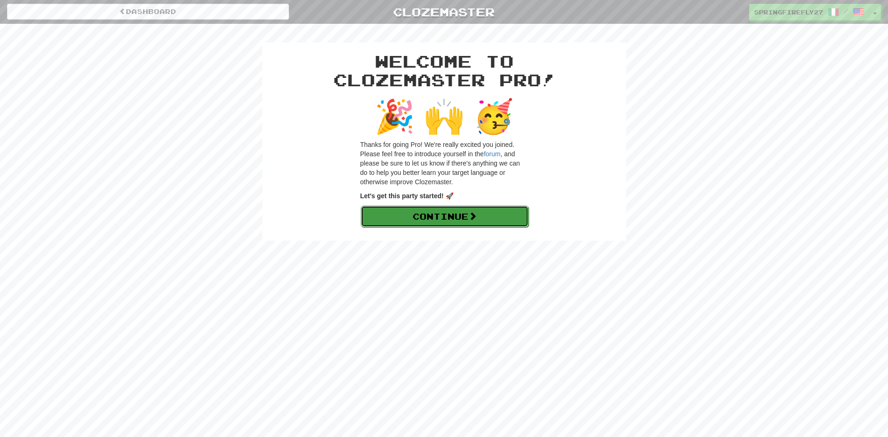
click at [404, 214] on link "Continue" at bounding box center [445, 216] width 168 height 21
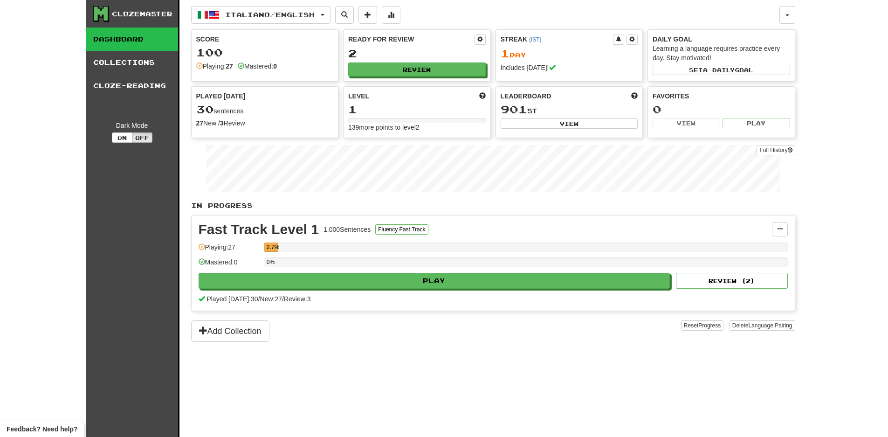
click at [135, 39] on link "Dashboard" at bounding box center [132, 38] width 92 height 23
click at [148, 11] on div "Clozemaster" at bounding box center [142, 13] width 61 height 9
